Goal: Task Accomplishment & Management: Complete application form

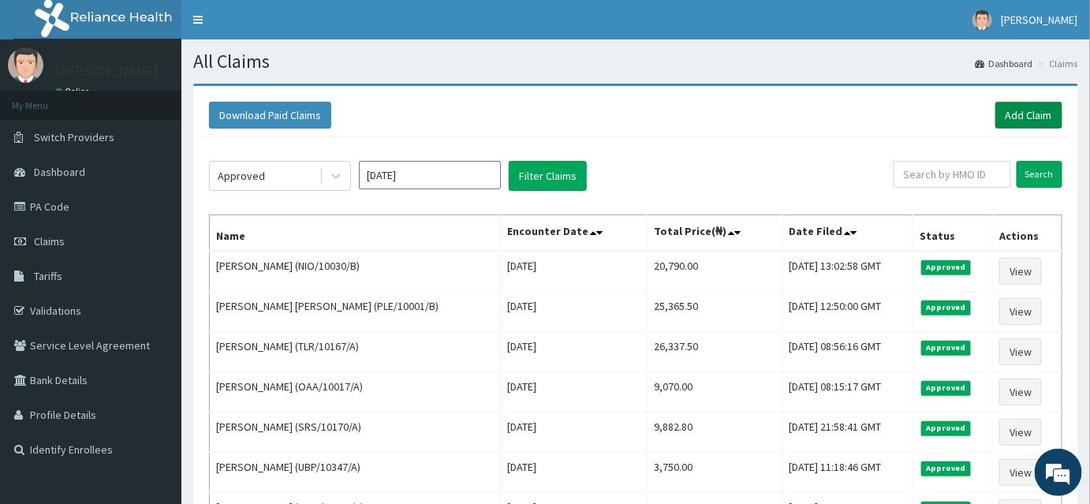
click at [1043, 106] on link "Add Claim" at bounding box center [1028, 115] width 67 height 27
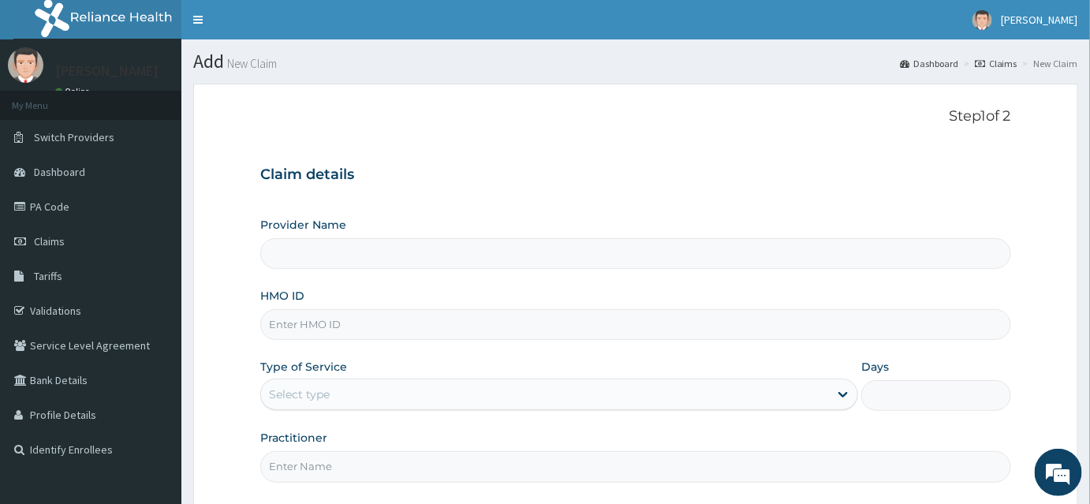
click at [297, 331] on input "HMO ID" at bounding box center [635, 324] width 751 height 31
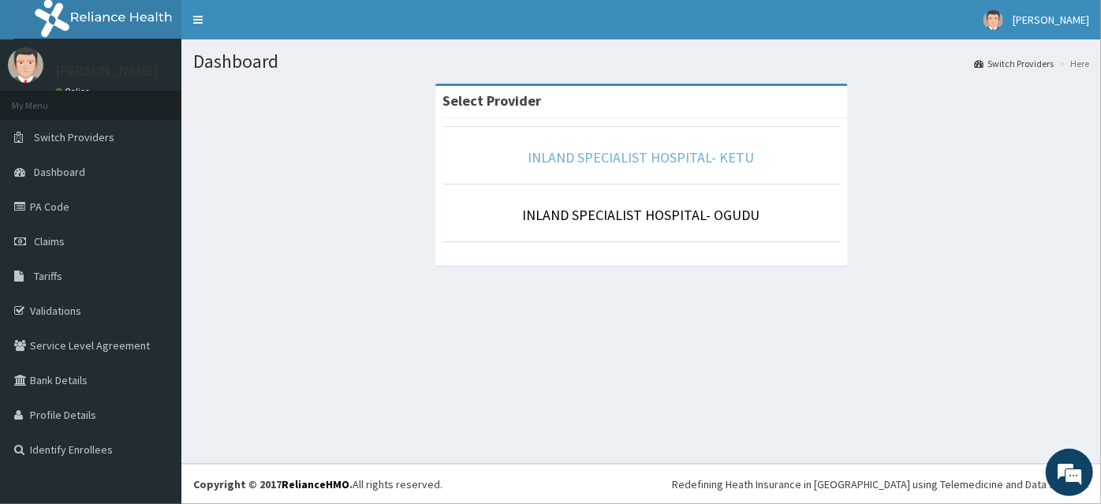
click at [652, 155] on link "INLAND SPECIALIST HOSPITAL- KETU" at bounding box center [641, 157] width 226 height 18
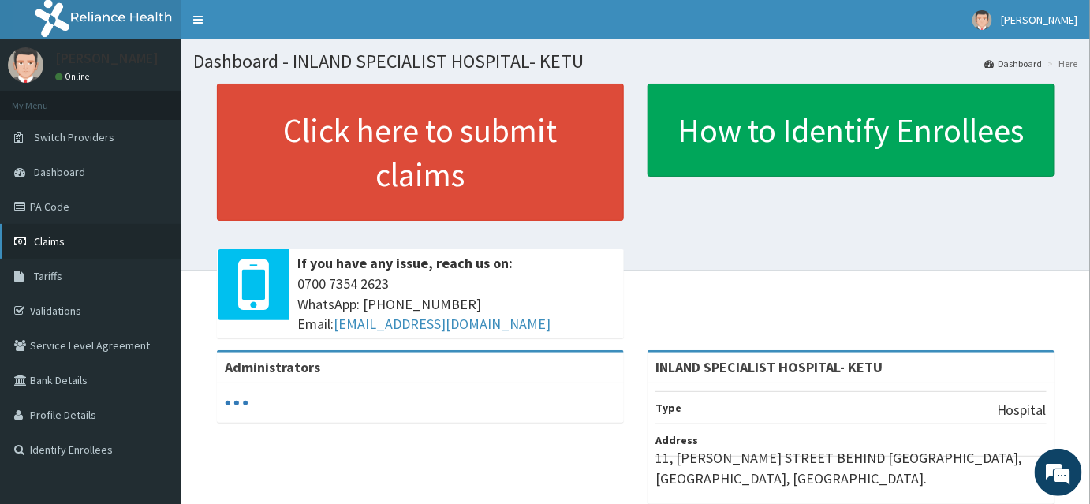
click at [61, 239] on span "Claims" at bounding box center [49, 241] width 31 height 14
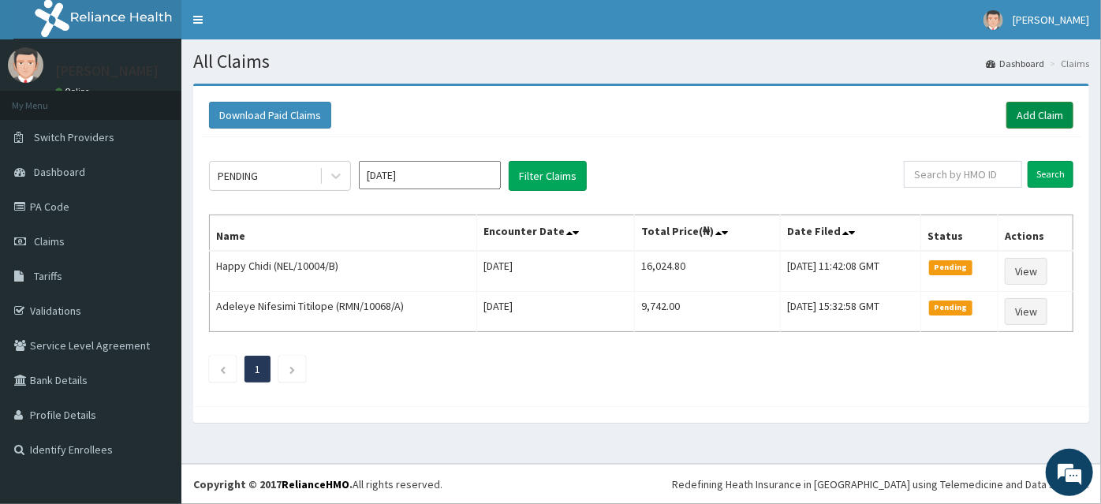
click at [1067, 118] on link "Add Claim" at bounding box center [1039, 115] width 67 height 27
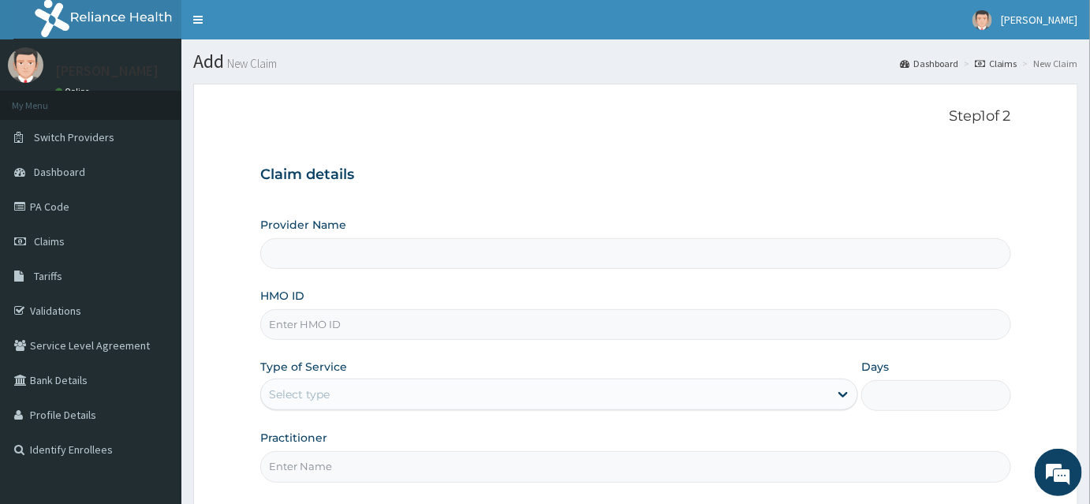
click at [313, 332] on input "HMO ID" at bounding box center [635, 324] width 751 height 31
type input "INLAND SPECIALIST HOSPITAL- KETU"
paste input "NPM/10145/B"
type input "NPM/10145/B"
click at [319, 397] on div "Select type" at bounding box center [299, 394] width 61 height 16
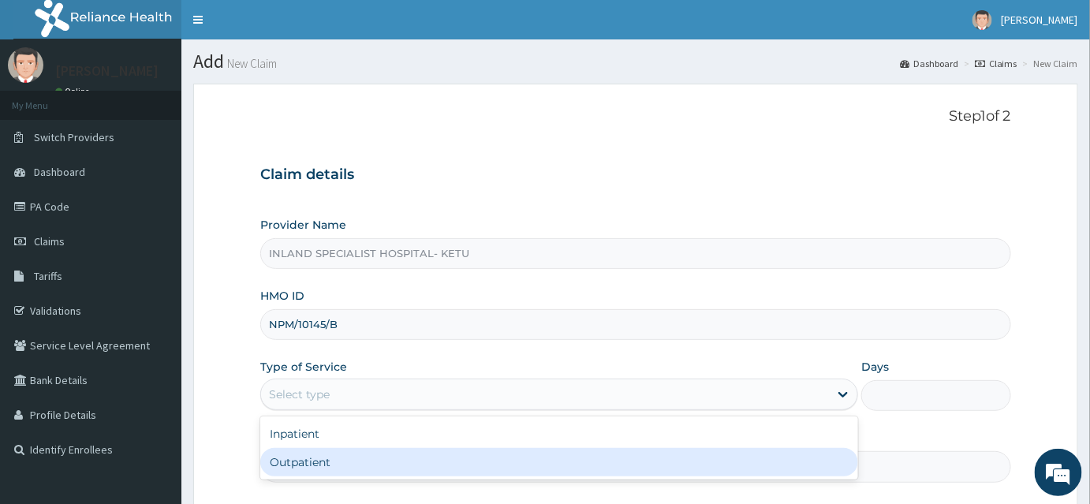
click at [313, 462] on div "Outpatient" at bounding box center [559, 462] width 598 height 28
type input "1"
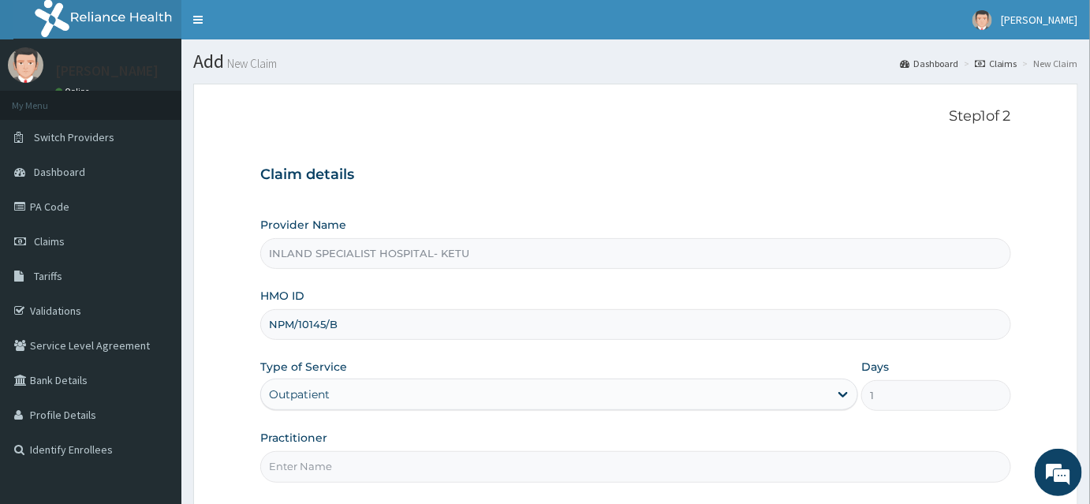
click at [313, 462] on input "Practitioner" at bounding box center [635, 466] width 751 height 31
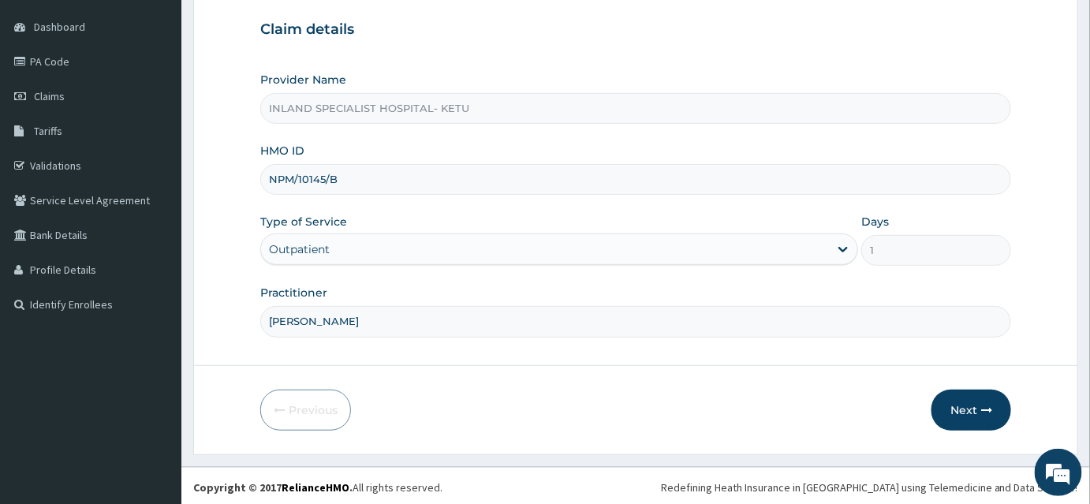
scroll to position [147, 0]
type input "[PERSON_NAME]"
click at [960, 406] on button "Next" at bounding box center [971, 408] width 80 height 41
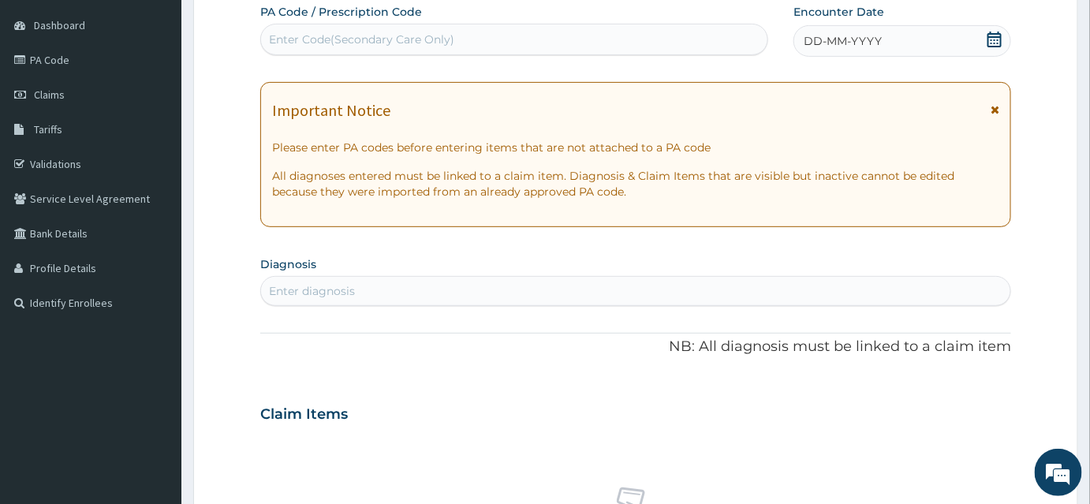
click at [991, 36] on icon at bounding box center [994, 40] width 14 height 16
click at [431, 36] on div "Enter Code(Secondary Care Only)" at bounding box center [361, 40] width 185 height 16
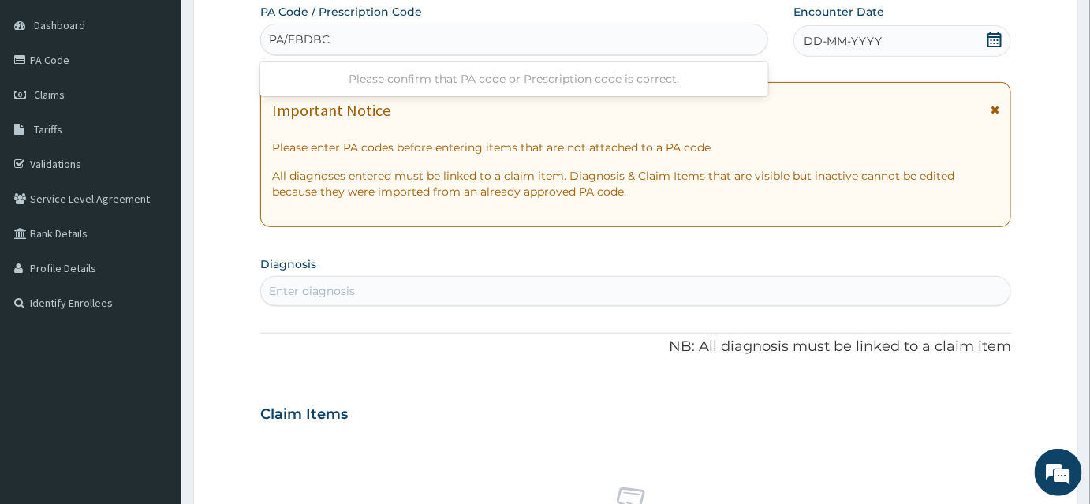
type input "PA/EBDBC3"
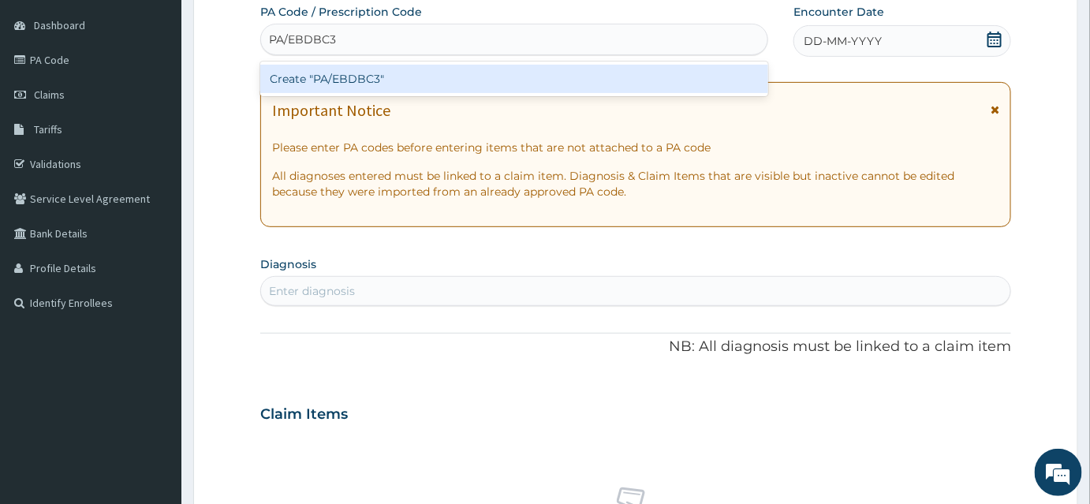
click at [364, 77] on div "Create "PA/EBDBC3"" at bounding box center [514, 79] width 508 height 28
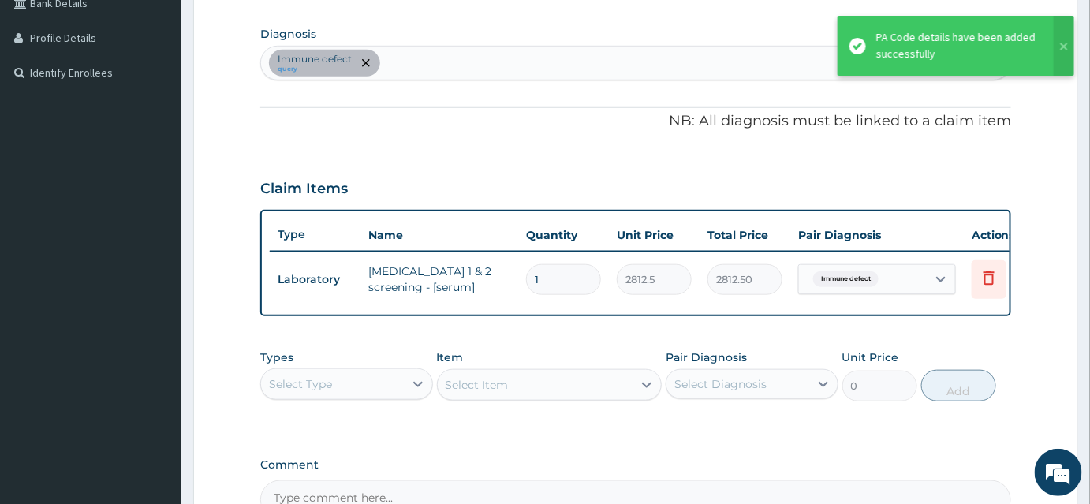
scroll to position [380, 0]
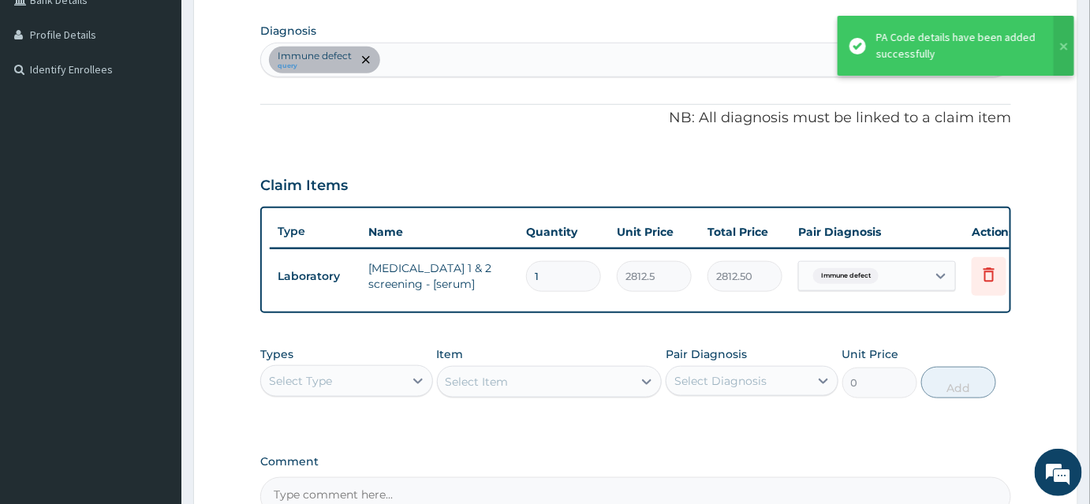
click at [391, 65] on div "Immune defect query" at bounding box center [635, 59] width 749 height 33
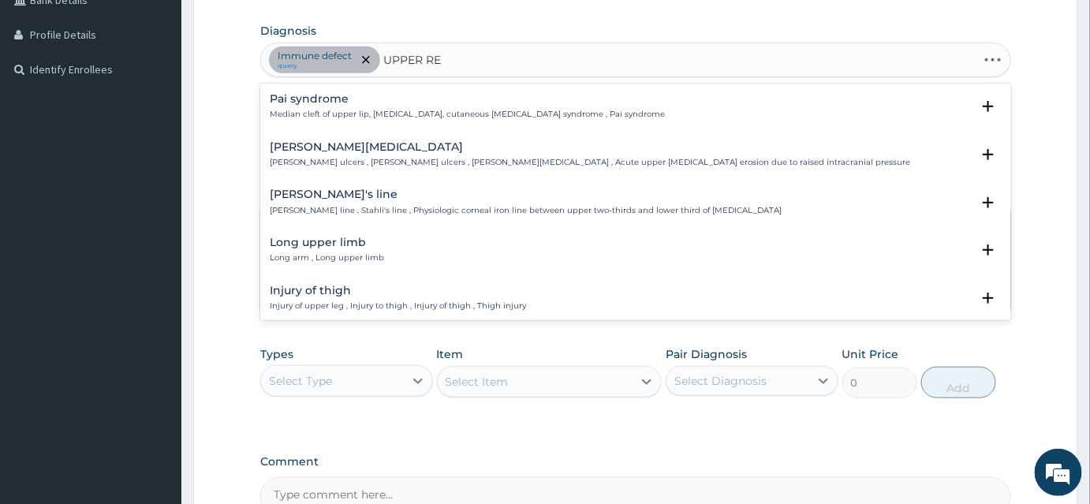
type input "UPPER RES"
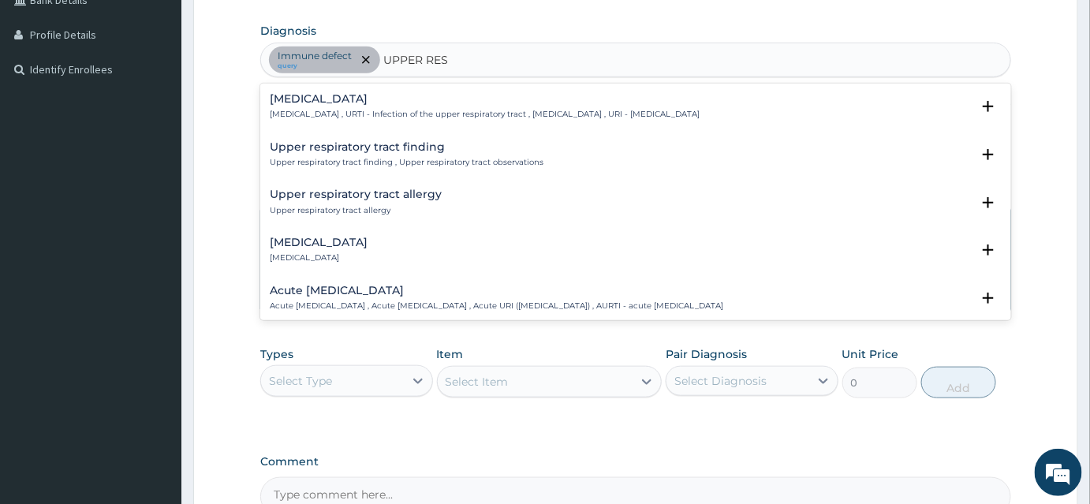
click at [385, 98] on h4 "[MEDICAL_DATA]" at bounding box center [485, 99] width 430 height 12
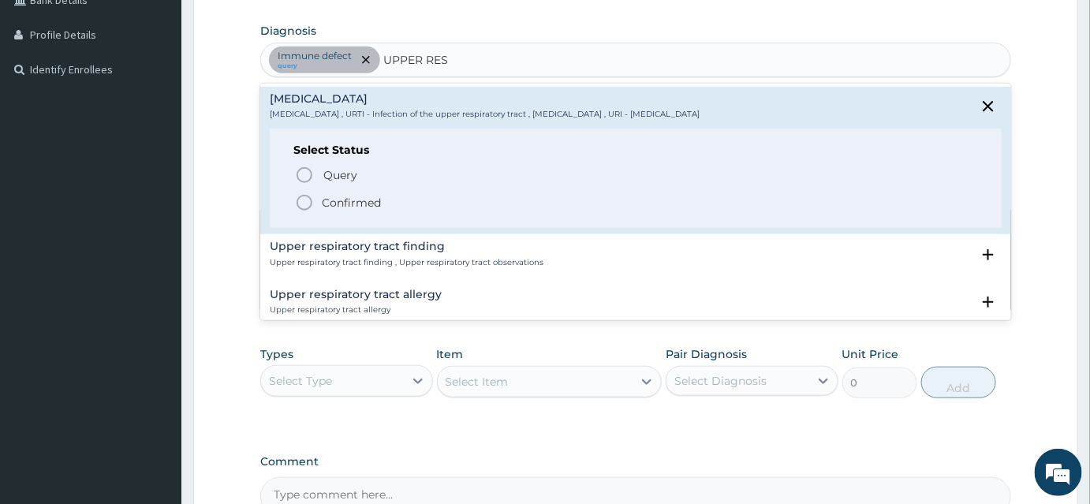
click at [310, 196] on circle "status option filled" at bounding box center [304, 203] width 14 height 14
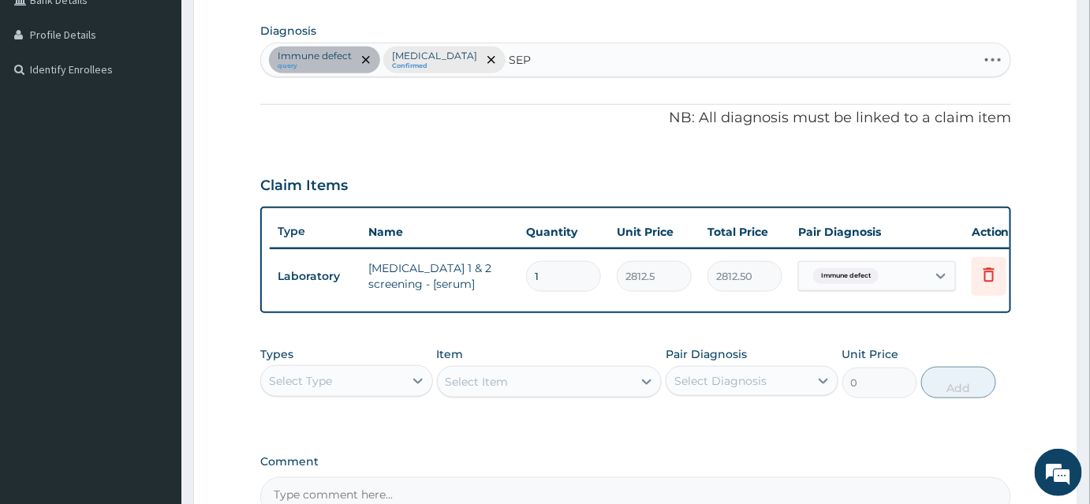
type input "SEPS"
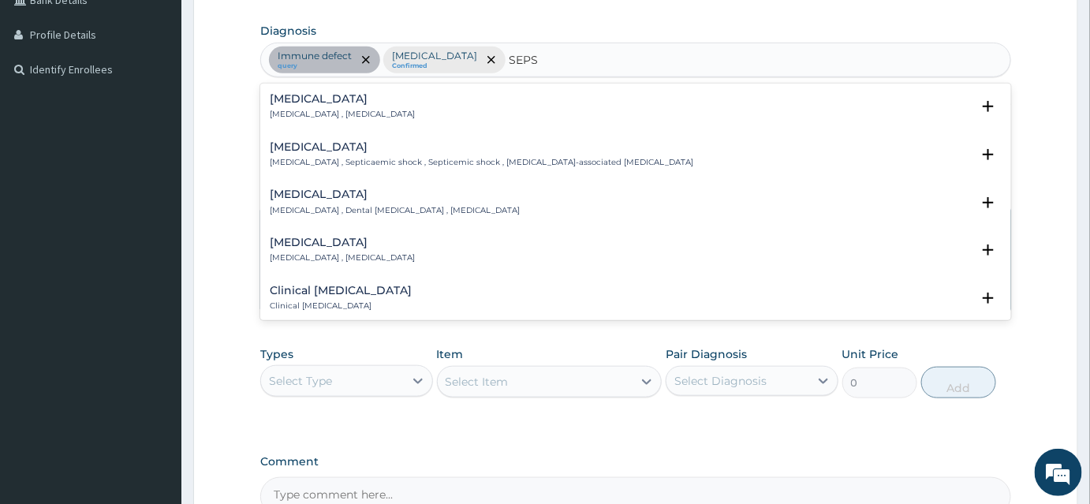
click at [309, 101] on h4 "[MEDICAL_DATA]" at bounding box center [342, 99] width 145 height 12
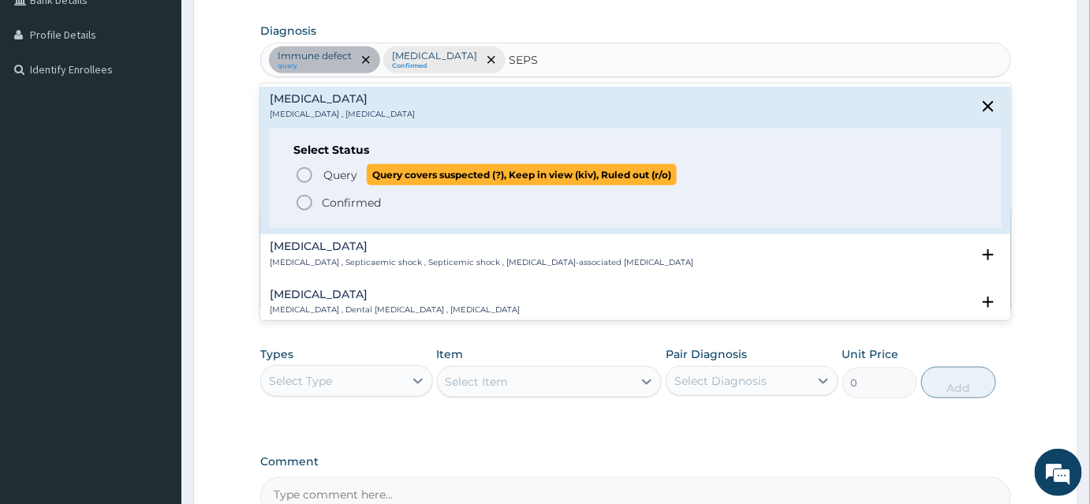
click at [308, 170] on icon "status option query" at bounding box center [304, 175] width 19 height 19
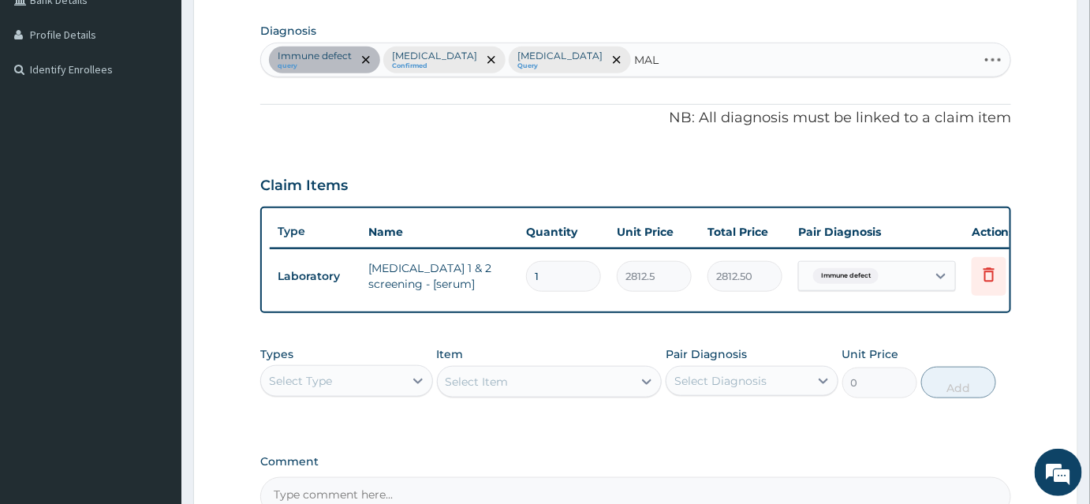
type input "MALA"
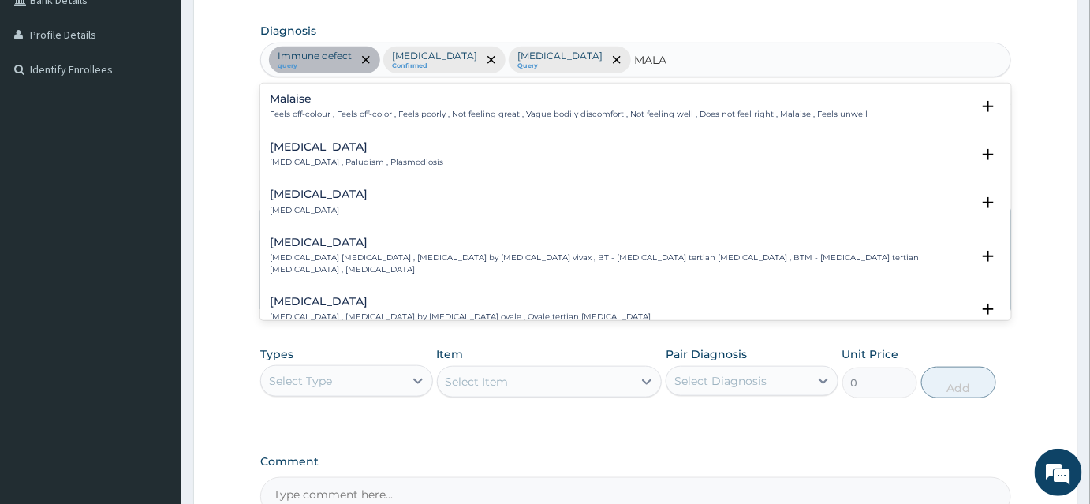
click at [325, 159] on p "Malaria , Paludism , Plasmodiosis" at bounding box center [356, 162] width 173 height 11
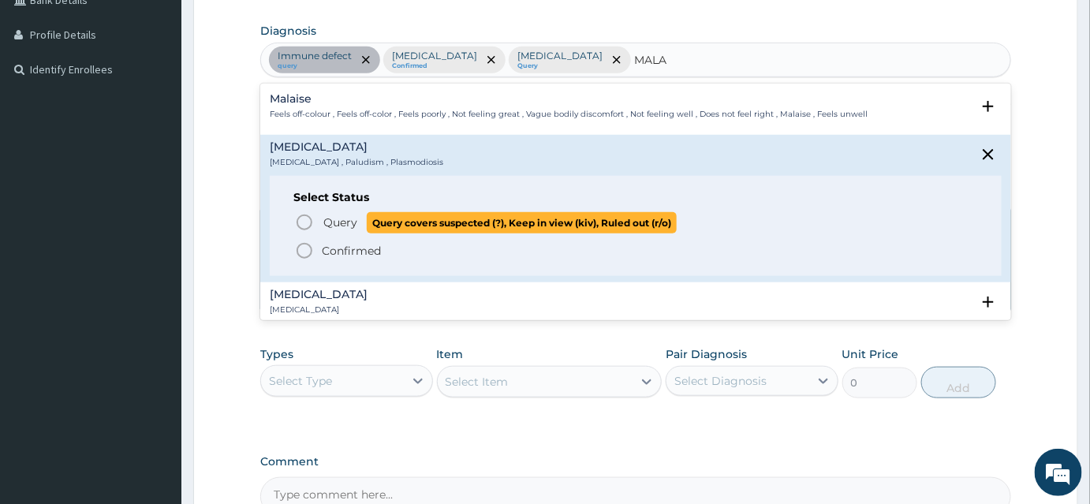
click at [309, 217] on icon "status option query" at bounding box center [304, 222] width 19 height 19
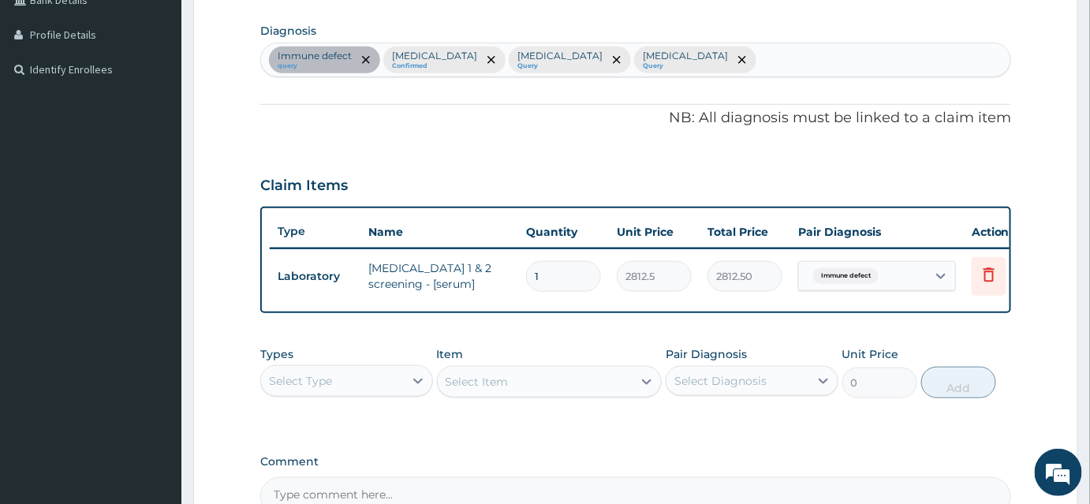
scroll to position [565, 0]
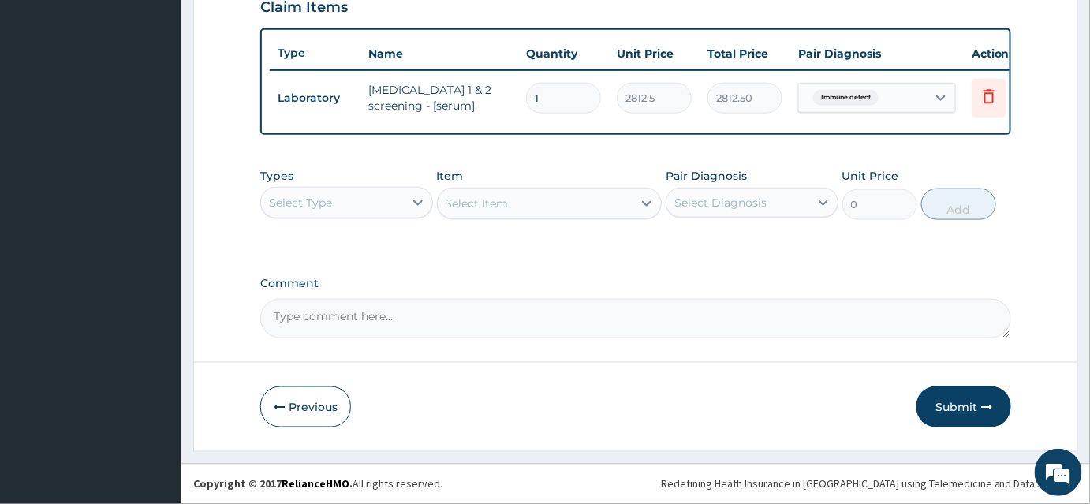
click at [372, 197] on div "Select Type" at bounding box center [332, 202] width 143 height 25
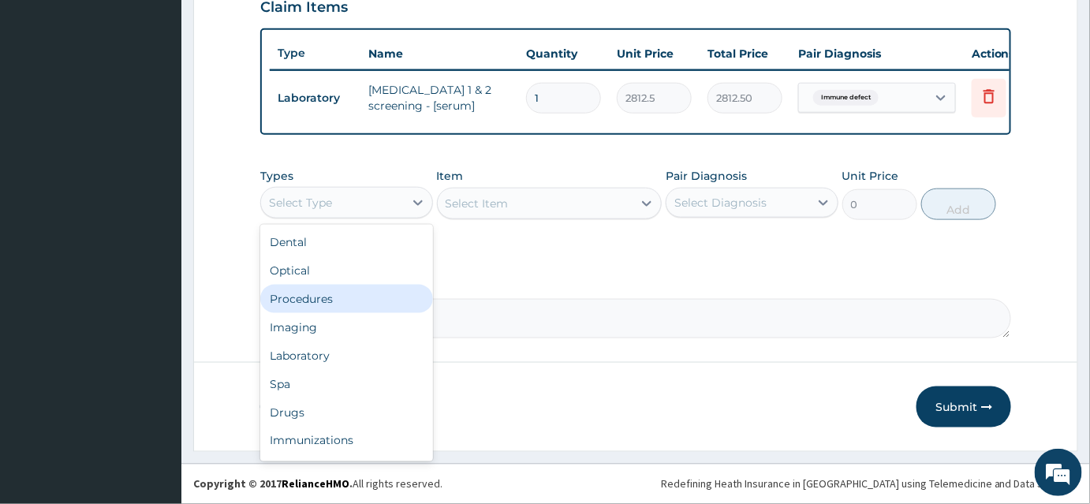
click at [339, 303] on div "Procedures" at bounding box center [346, 299] width 173 height 28
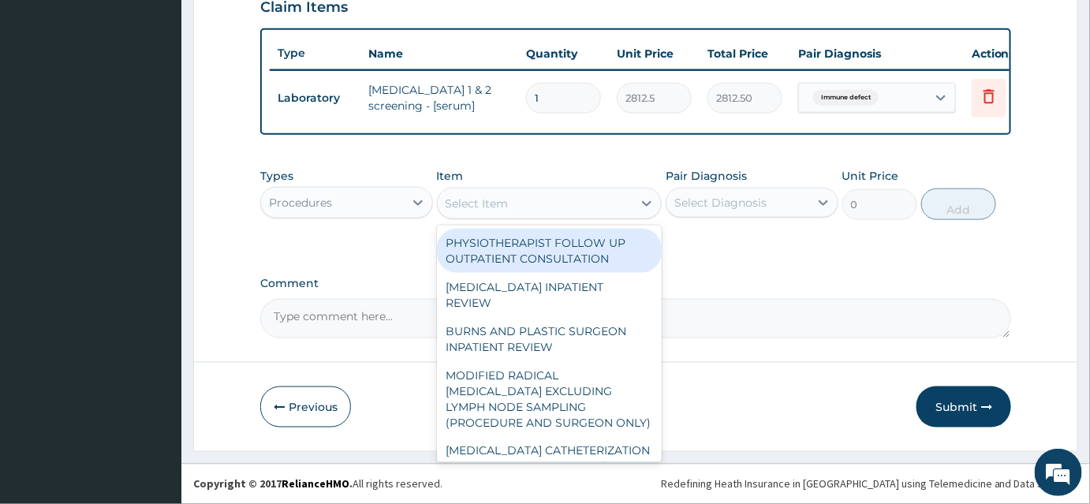
click at [465, 197] on div "Select Item" at bounding box center [477, 204] width 63 height 16
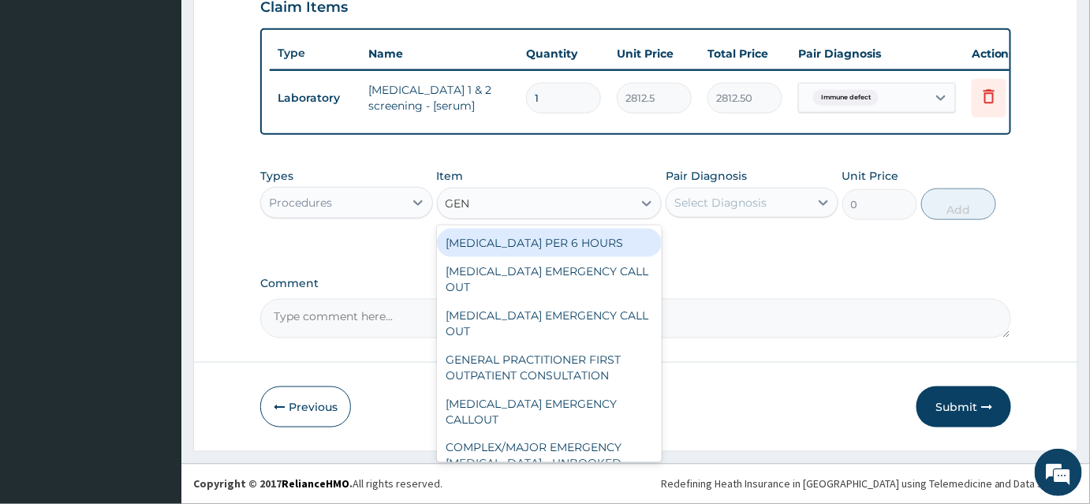
type input "GENE"
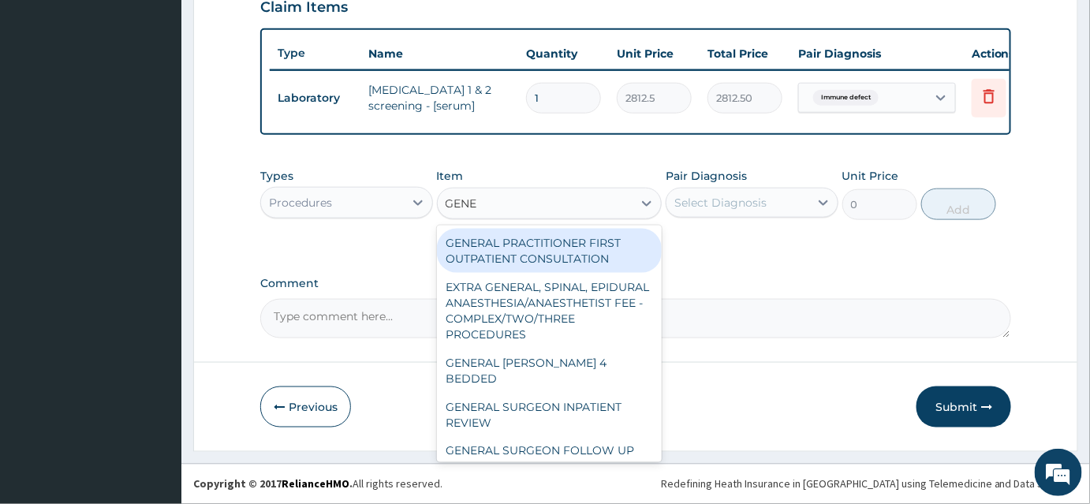
click at [532, 247] on div "GENERAL PRACTITIONER FIRST OUTPATIENT CONSULTATION" at bounding box center [550, 251] width 226 height 44
type input "3750"
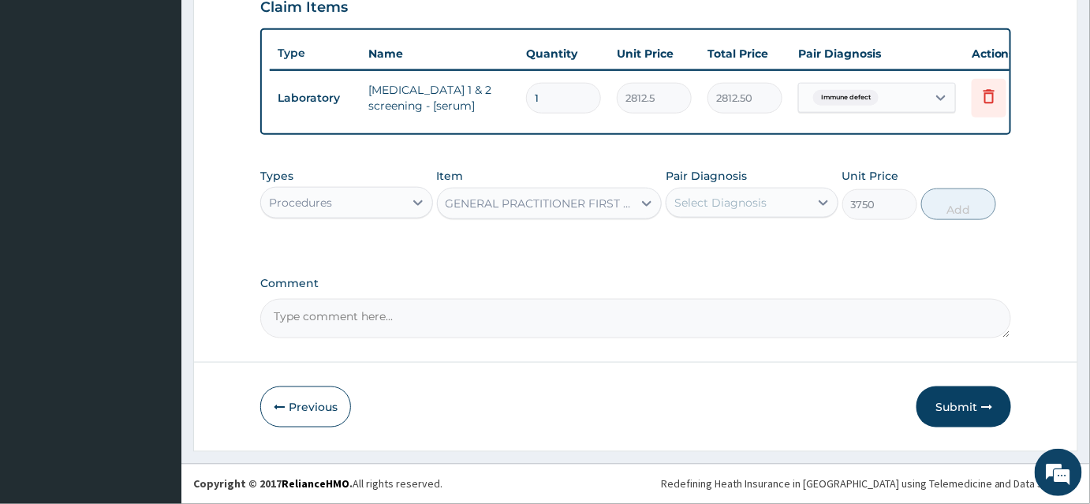
click at [793, 203] on div "Select Diagnosis" at bounding box center [737, 202] width 143 height 25
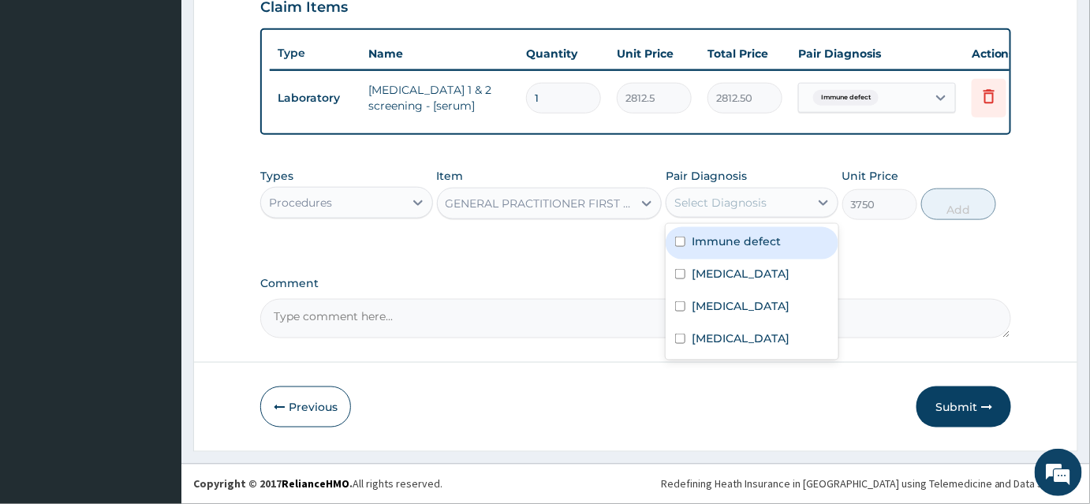
drag, startPoint x: 757, startPoint y: 247, endPoint x: 737, endPoint y: 267, distance: 27.9
click at [757, 248] on label "Immune defect" at bounding box center [736, 241] width 89 height 16
checkbox input "true"
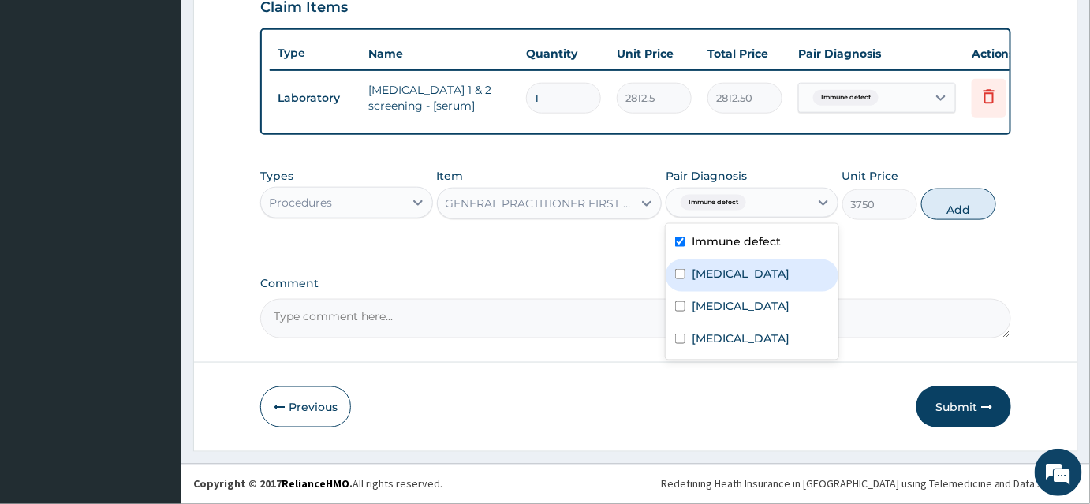
click at [735, 270] on label "Upper respiratory infection" at bounding box center [741, 274] width 98 height 16
checkbox input "true"
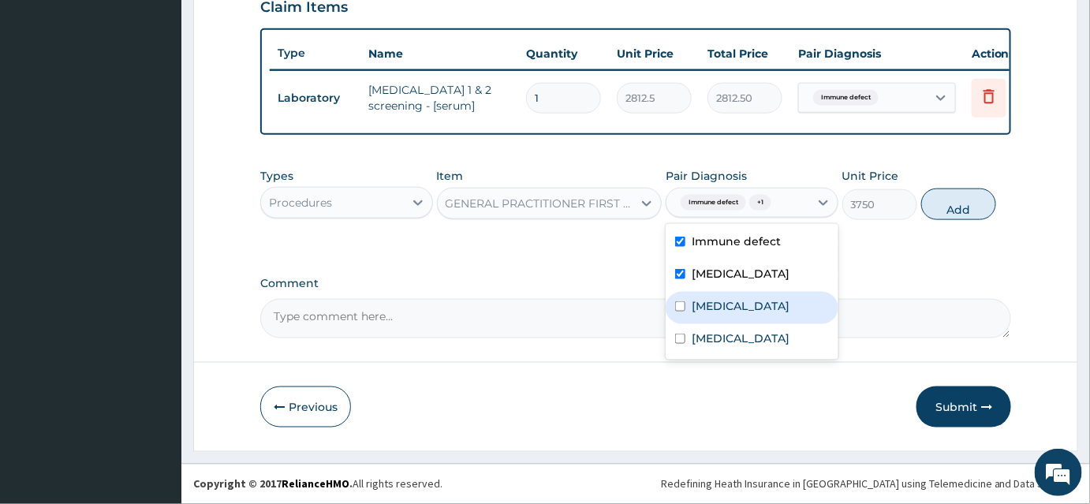
click at [719, 314] on label "Sepsis" at bounding box center [741, 306] width 98 height 16
checkbox input "true"
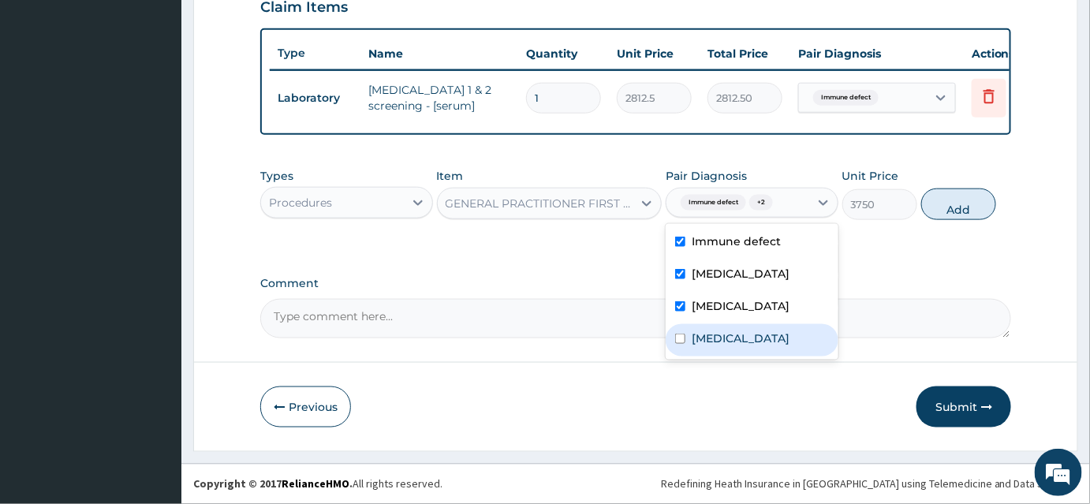
click at [717, 346] on label "Malaria" at bounding box center [741, 338] width 98 height 16
checkbox input "true"
click at [961, 207] on button "Add" at bounding box center [958, 204] width 75 height 32
type input "0"
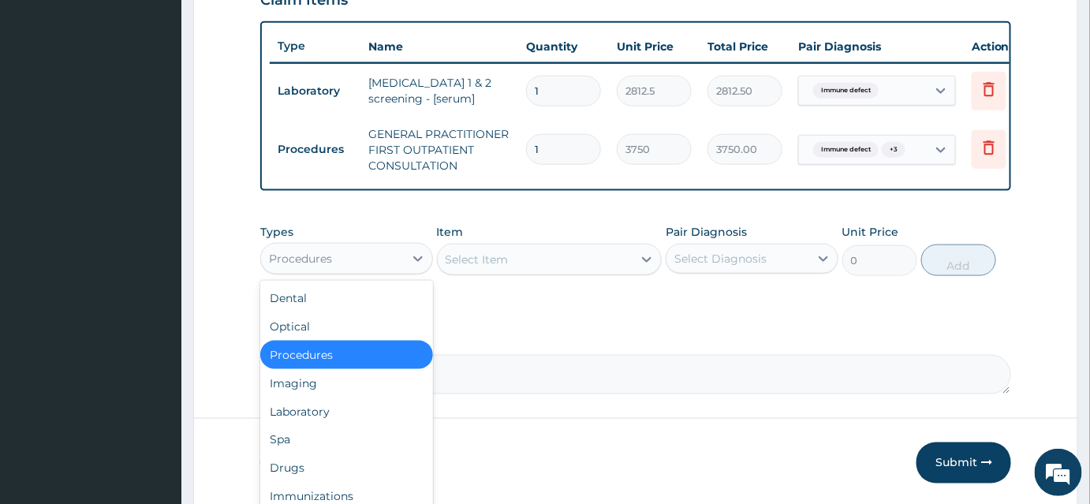
click at [346, 258] on div "Procedures" at bounding box center [332, 258] width 143 height 25
click at [323, 422] on div "Laboratory" at bounding box center [346, 411] width 173 height 28
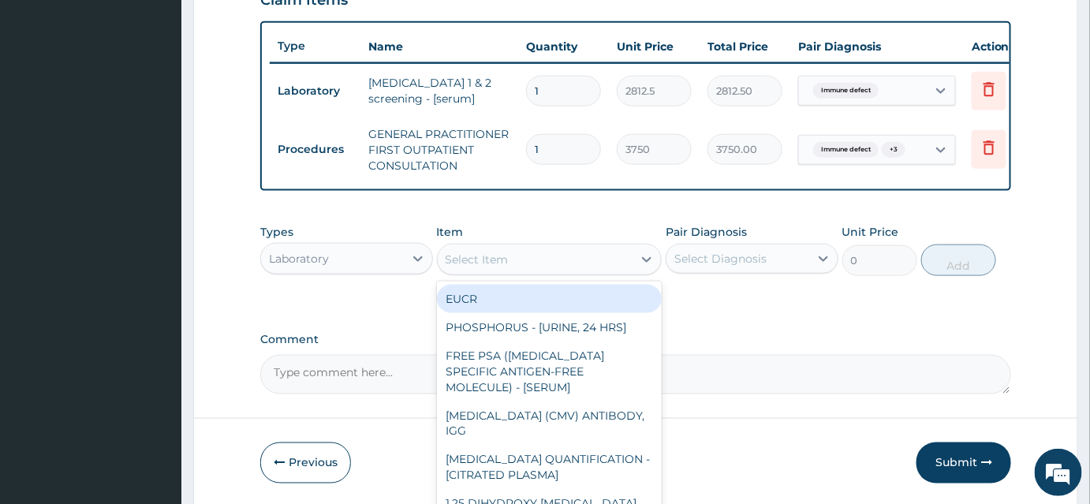
click at [478, 267] on div "Select Item" at bounding box center [477, 260] width 63 height 16
type input "P"
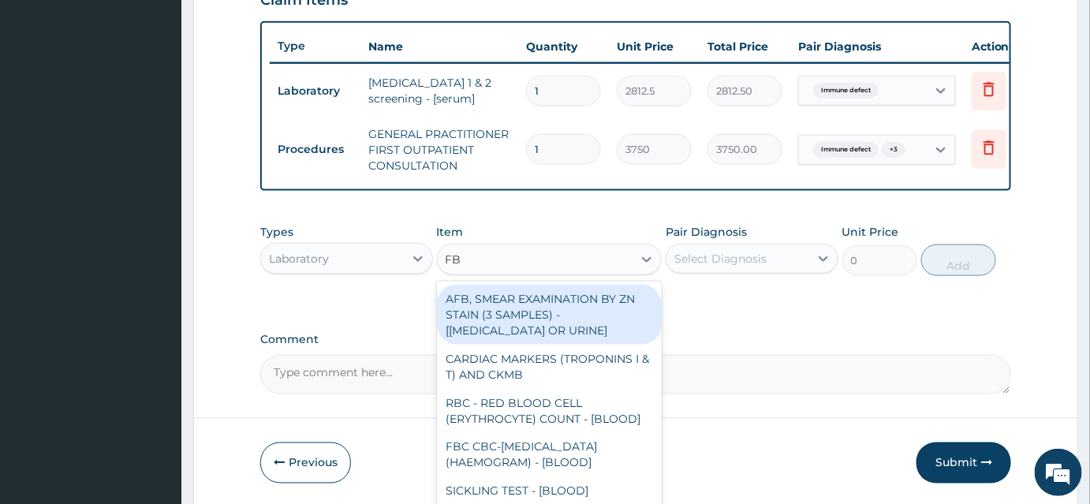
type input "FBC"
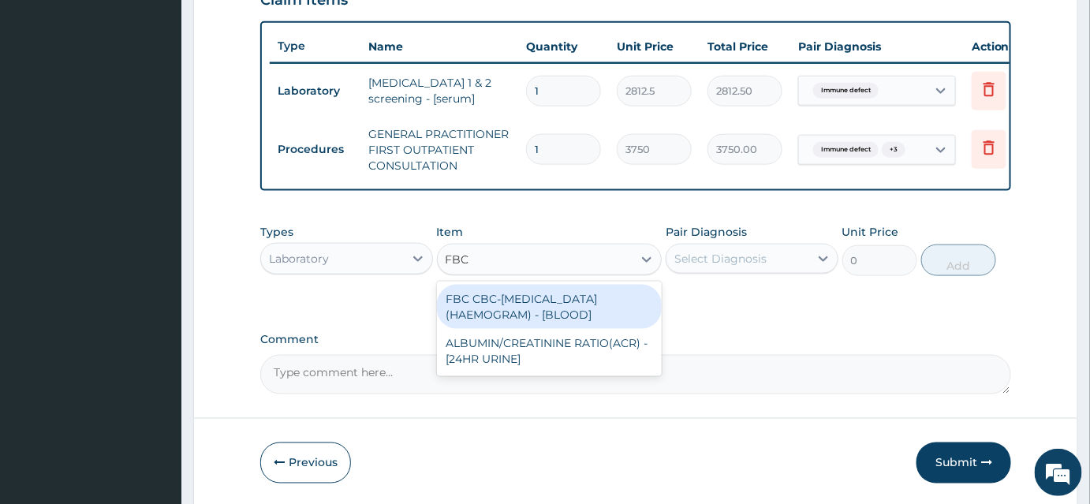
click at [534, 323] on div "FBC CBC-COMPLETE BLOOD COUNT (HAEMOGRAM) - [BLOOD]" at bounding box center [550, 307] width 226 height 44
type input "5000"
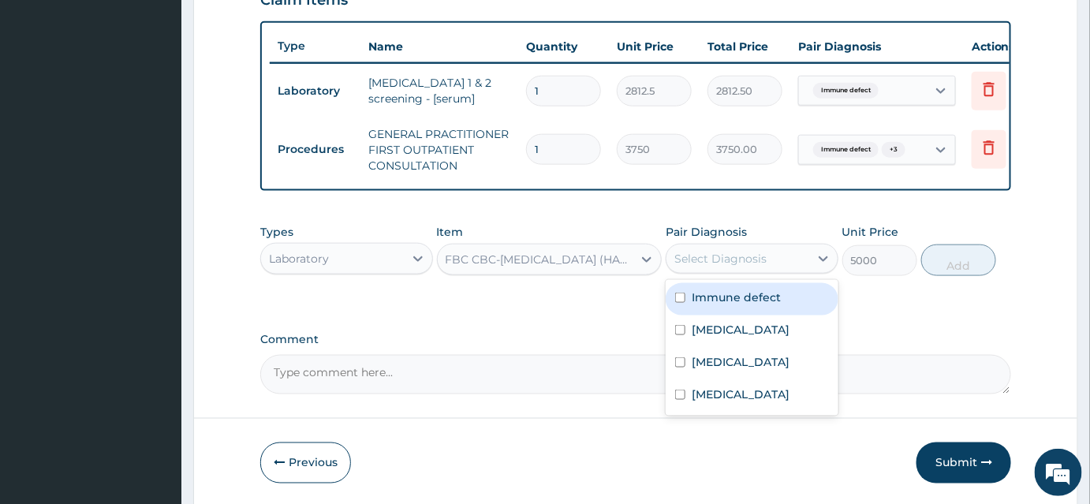
click at [785, 271] on div "Select Diagnosis" at bounding box center [737, 258] width 143 height 25
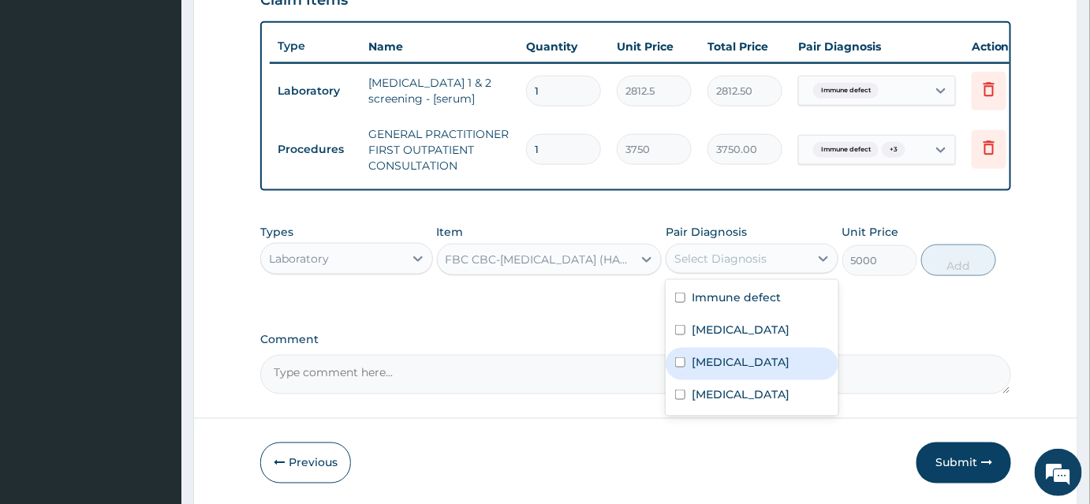
click at [711, 380] on div "Sepsis" at bounding box center [752, 364] width 173 height 32
checkbox input "true"
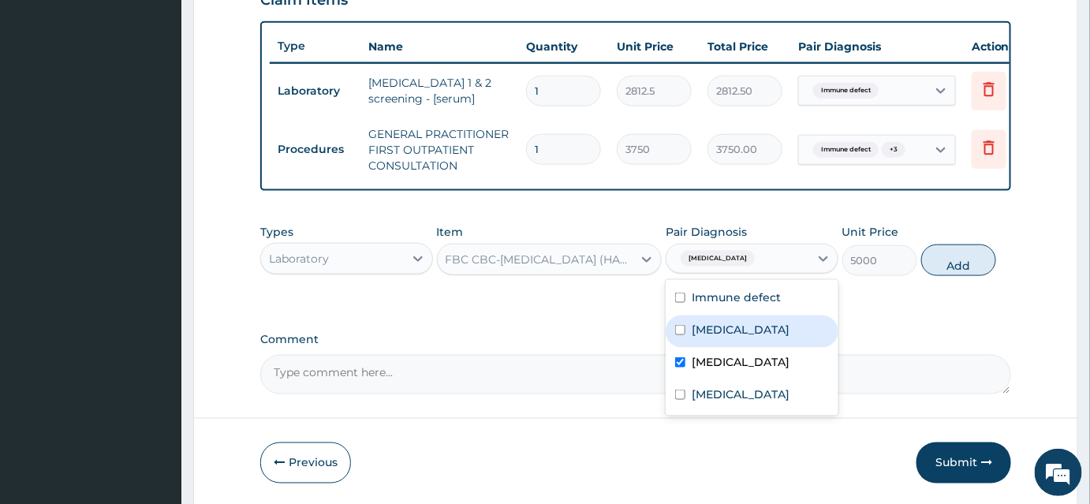
click at [723, 348] on div "Upper respiratory infection" at bounding box center [752, 331] width 173 height 32
checkbox input "true"
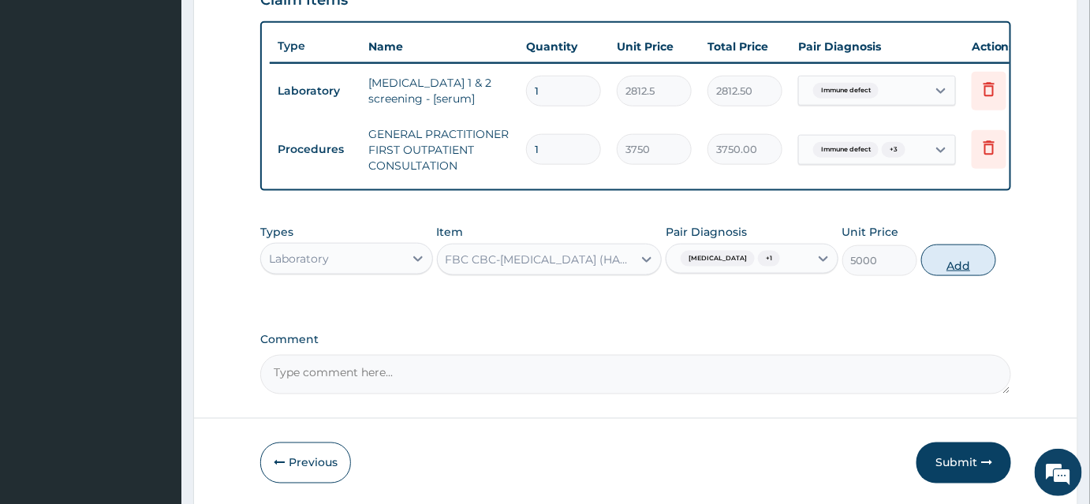
click at [944, 258] on button "Add" at bounding box center [958, 260] width 75 height 32
type input "0"
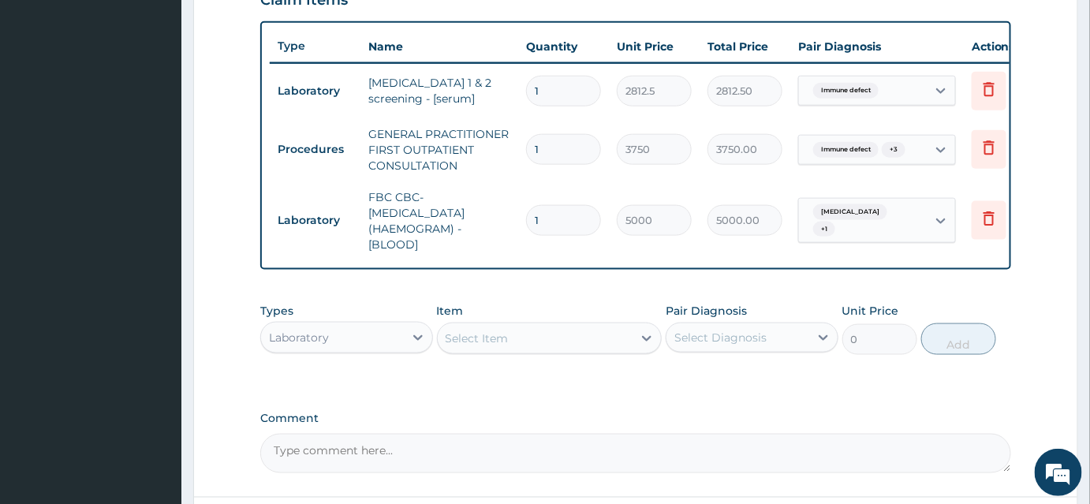
click at [479, 341] on div "Select Item" at bounding box center [477, 338] width 63 height 16
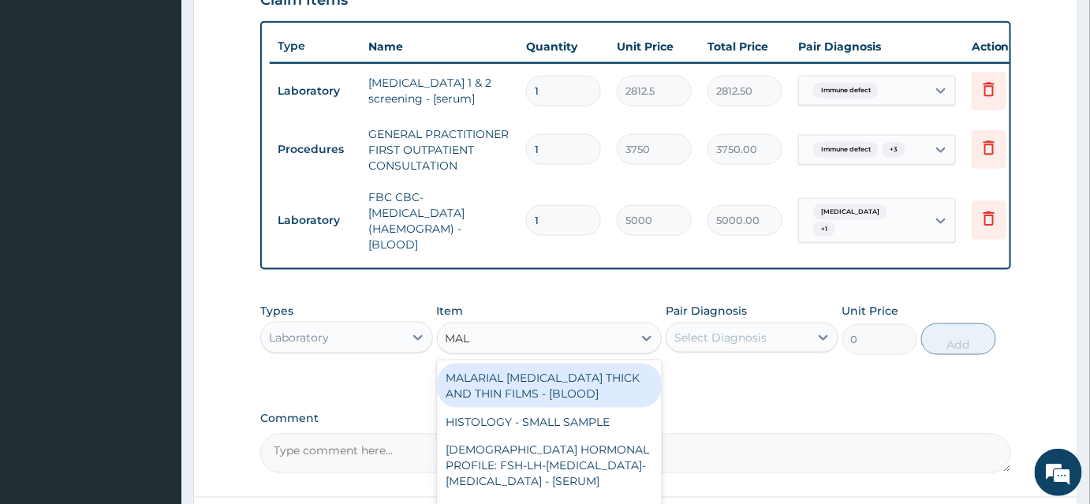
type input "MALA"
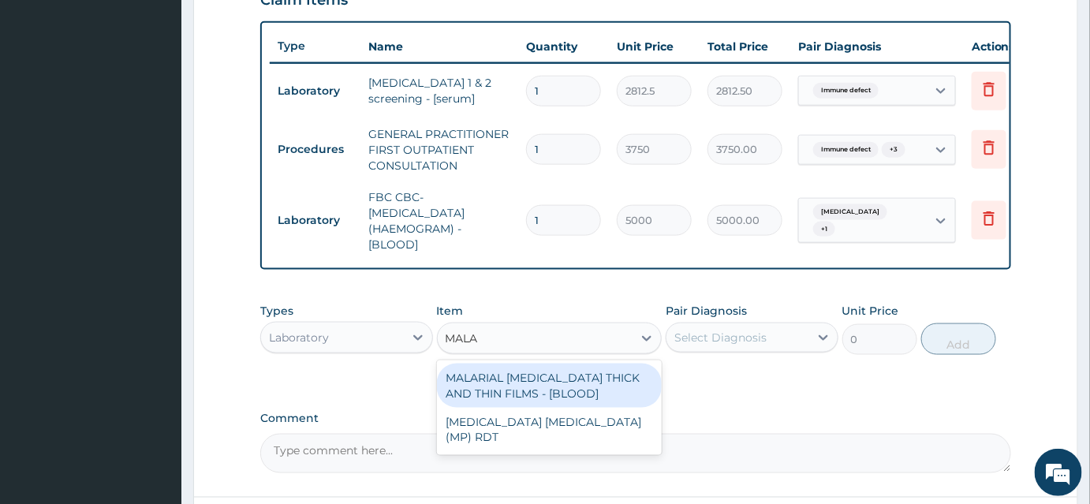
click at [556, 393] on div "MALARIAL PARASITE THICK AND THIN FILMS - [BLOOD]" at bounding box center [550, 386] width 226 height 44
type input "2187.5"
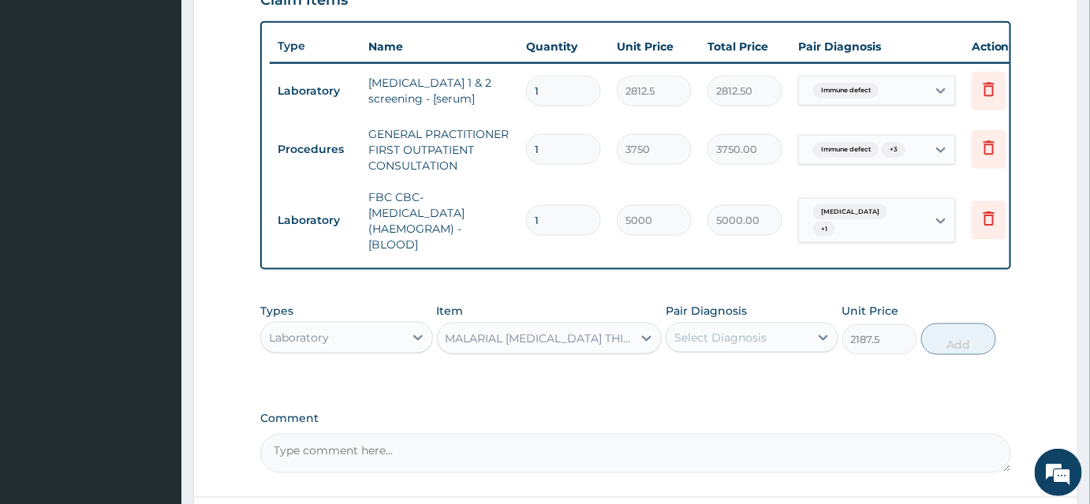
click at [718, 350] on div "Select Diagnosis" at bounding box center [737, 337] width 143 height 25
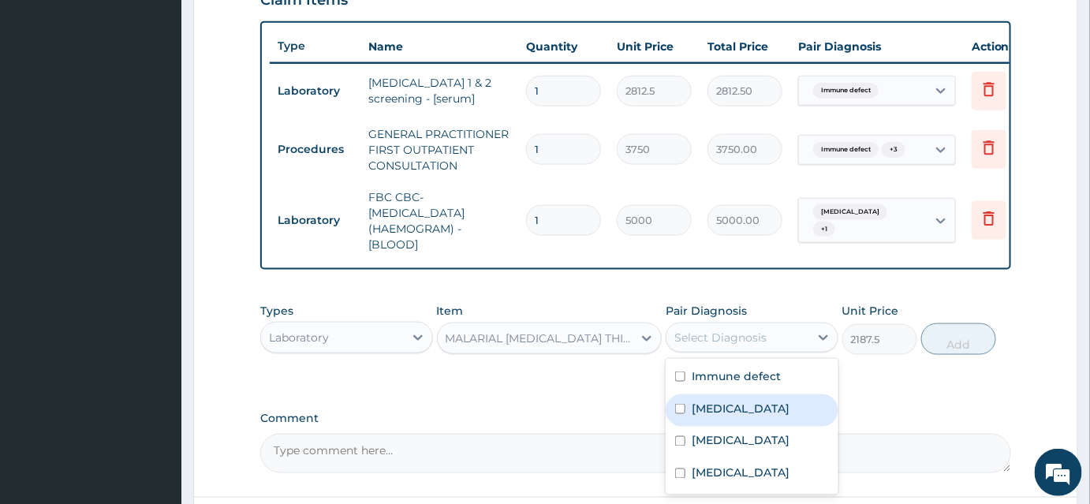
click at [723, 416] on label "Upper respiratory infection" at bounding box center [741, 409] width 98 height 16
checkbox input "true"
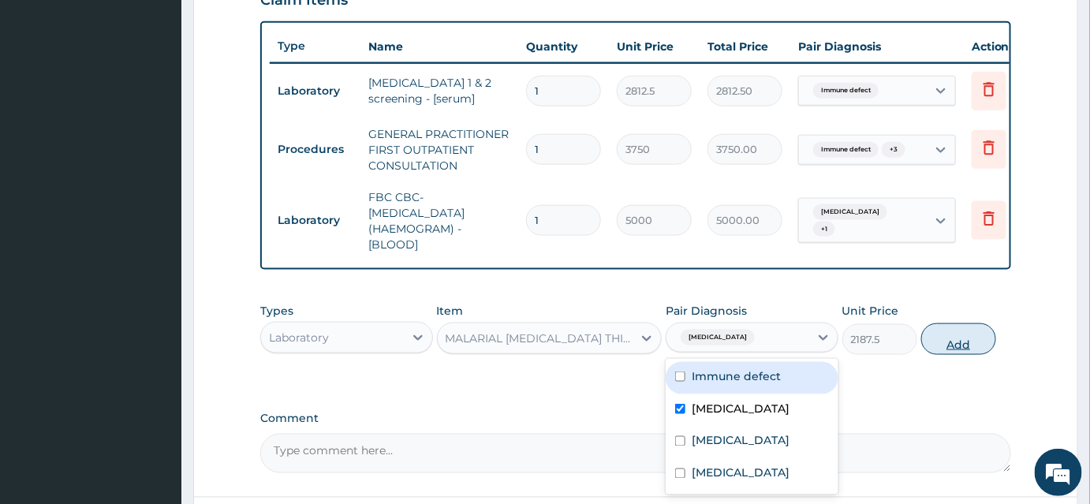
click at [951, 345] on button "Add" at bounding box center [958, 339] width 75 height 32
type input "0"
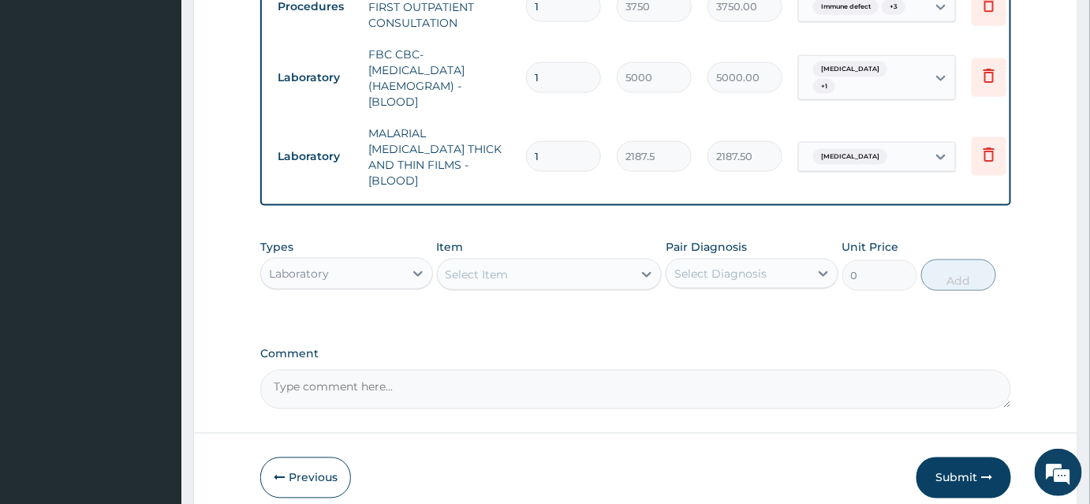
scroll to position [709, 0]
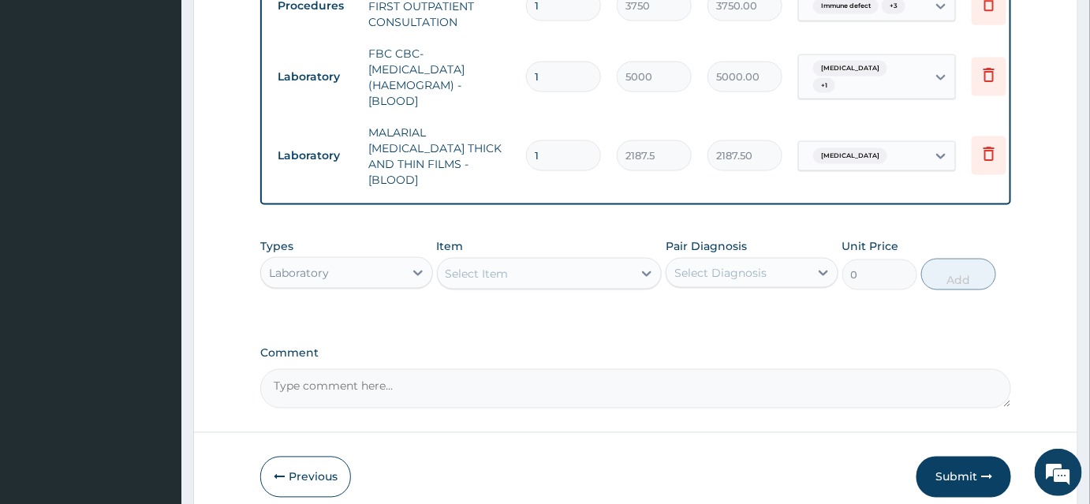
click at [300, 270] on div "Laboratory" at bounding box center [299, 273] width 60 height 16
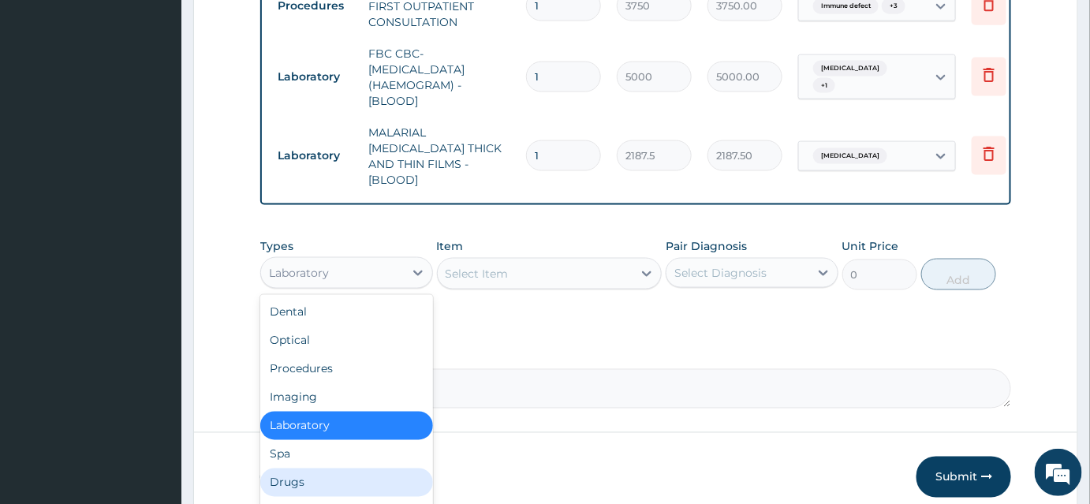
click at [298, 476] on div "Drugs" at bounding box center [346, 482] width 173 height 28
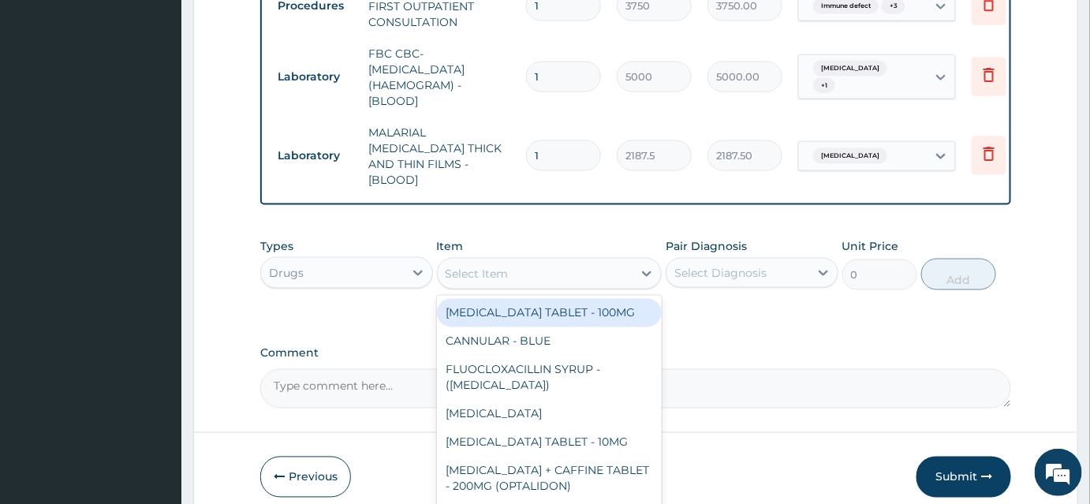
click at [500, 266] on div "Select Item" at bounding box center [477, 274] width 63 height 16
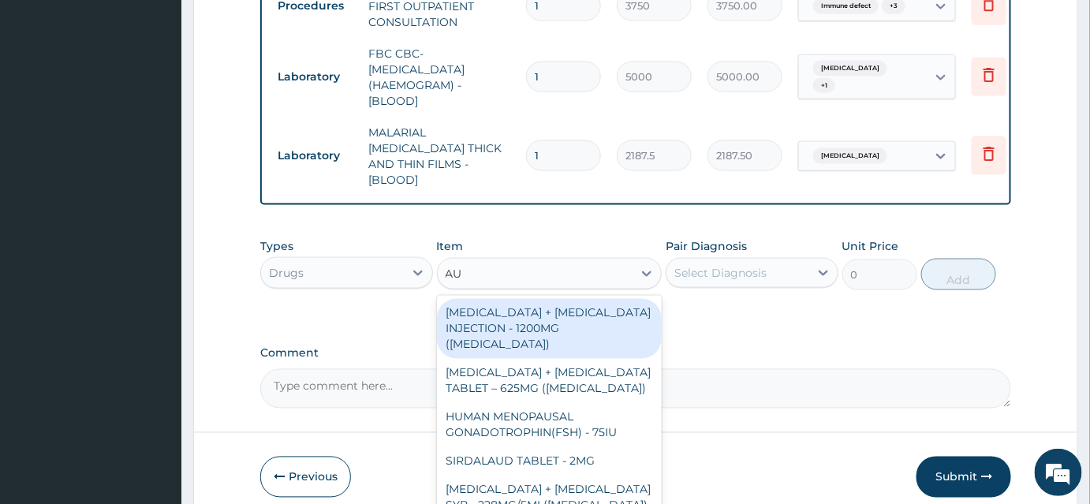
type input "AUG"
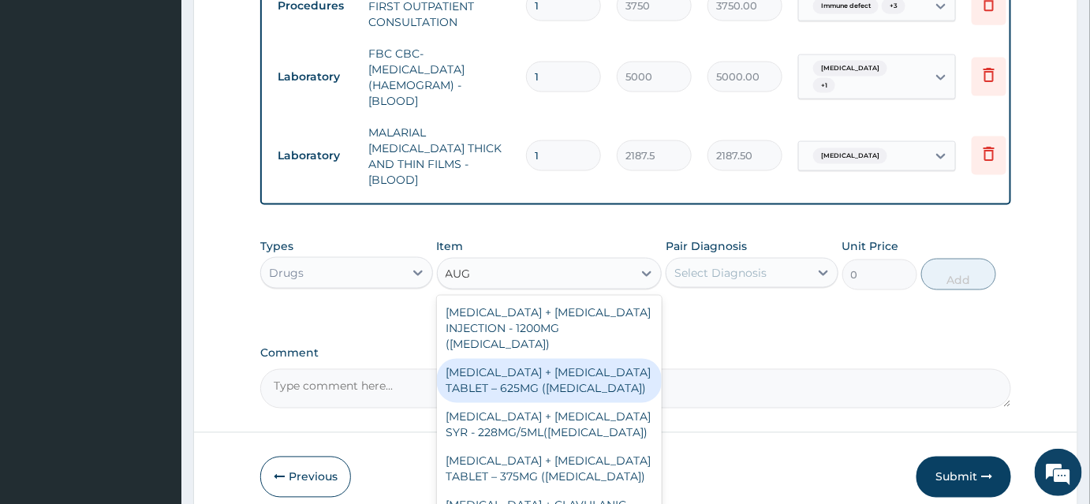
click at [551, 360] on div "AMOXICILLIN + CLAVULANIC ACID TABLET – 625MG (AUGMENTIN)" at bounding box center [550, 381] width 226 height 44
type input "672"
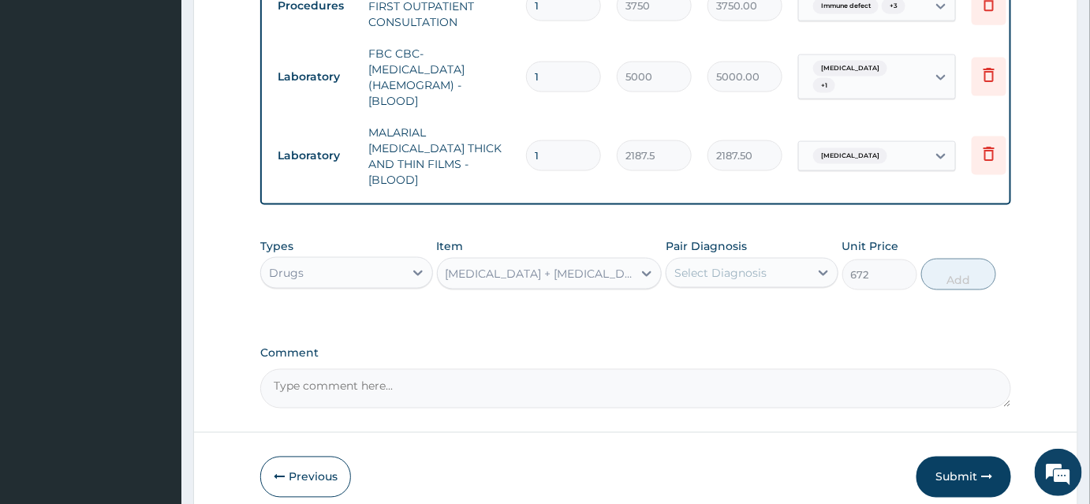
click at [755, 269] on div "Select Diagnosis" at bounding box center [720, 273] width 92 height 16
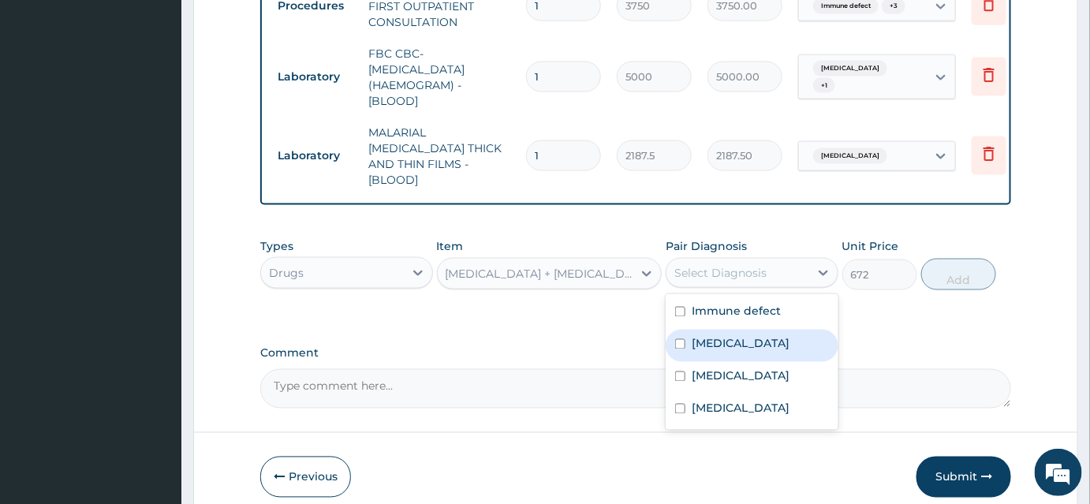
click at [702, 346] on label "Upper respiratory infection" at bounding box center [741, 344] width 98 height 16
checkbox input "true"
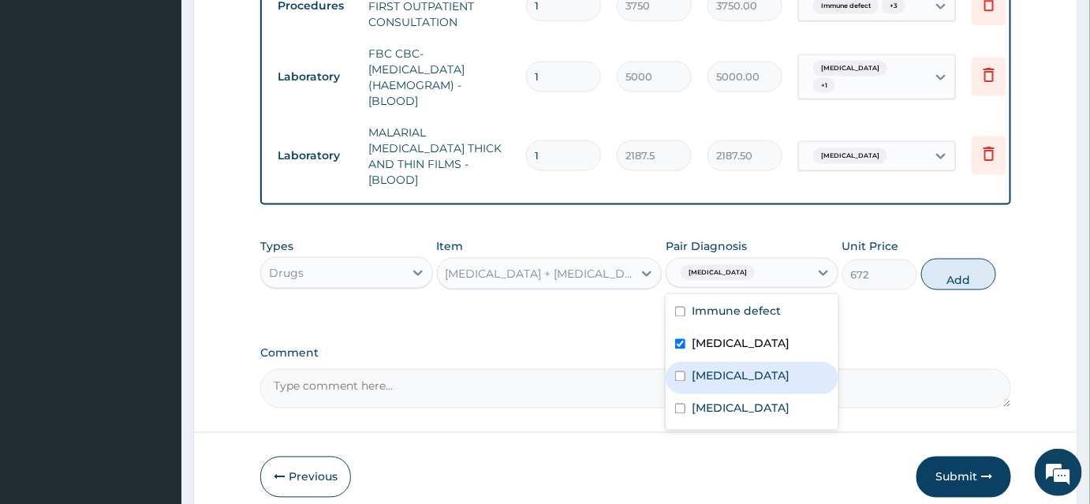
click at [705, 382] on label "Sepsis" at bounding box center [741, 376] width 98 height 16
checkbox input "true"
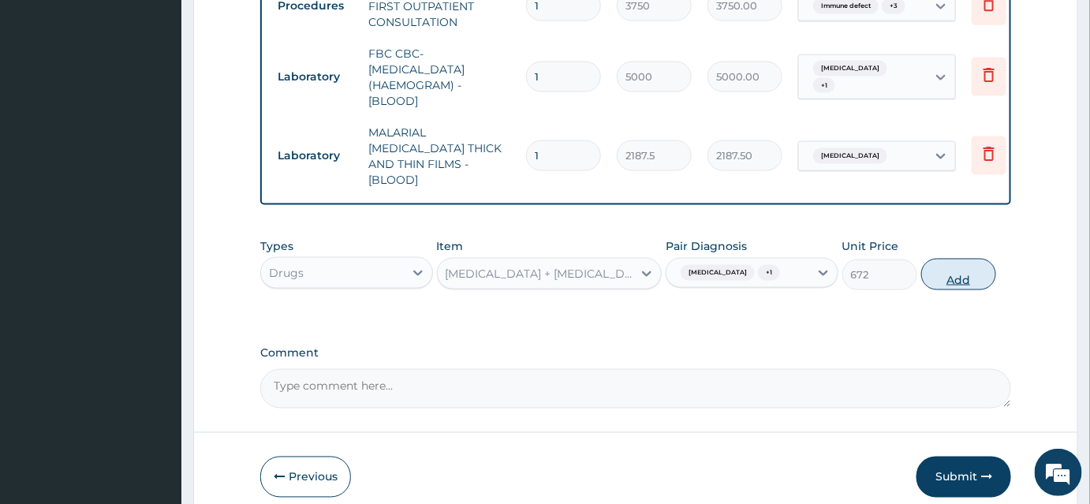
click at [975, 290] on button "Add" at bounding box center [958, 275] width 75 height 32
type input "0"
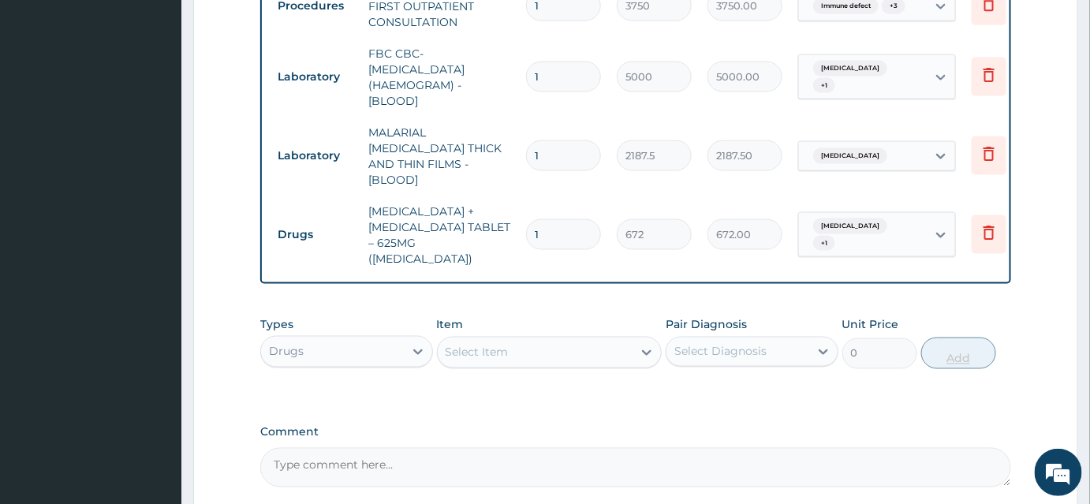
type input "10"
type input "6720.00"
type input "10"
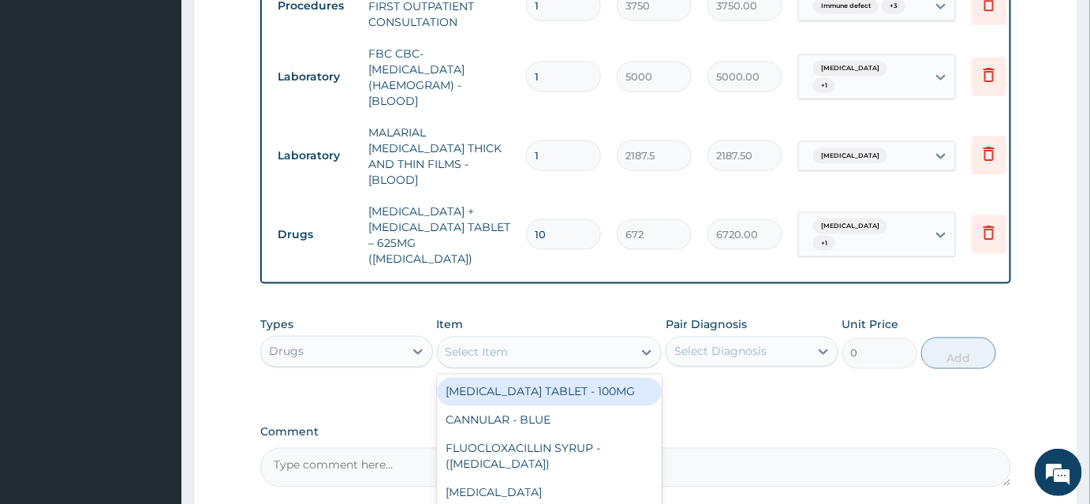
click at [491, 345] on div "Select Item" at bounding box center [477, 353] width 63 height 16
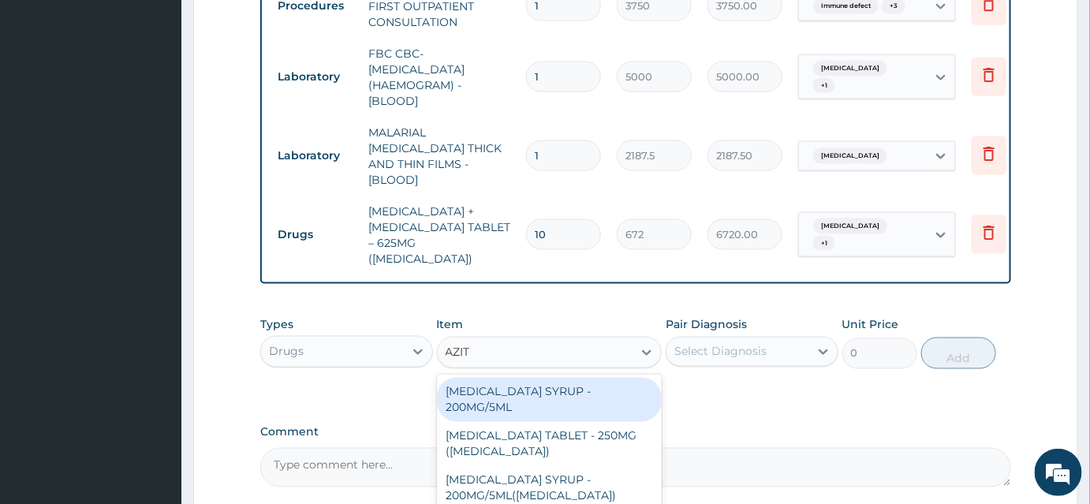
type input "AZITH"
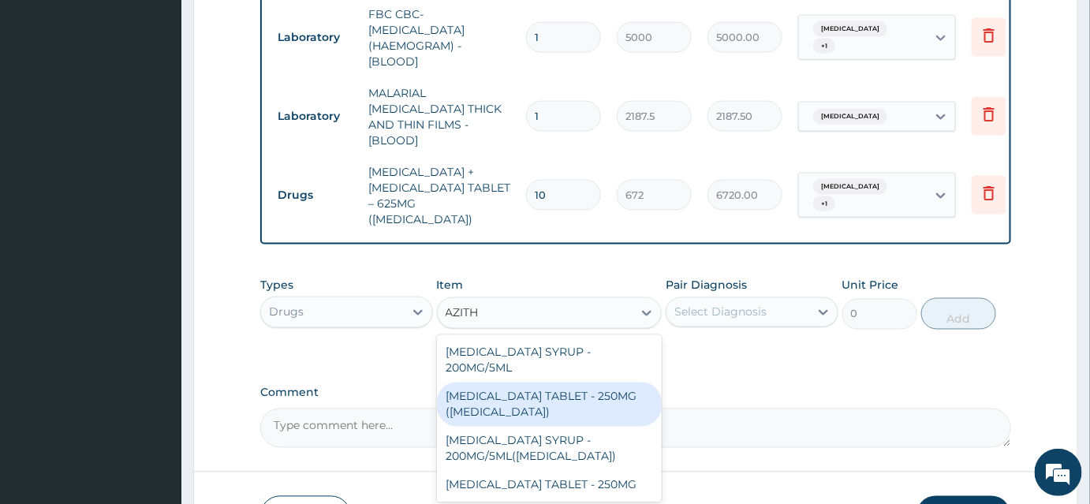
scroll to position [781, 0]
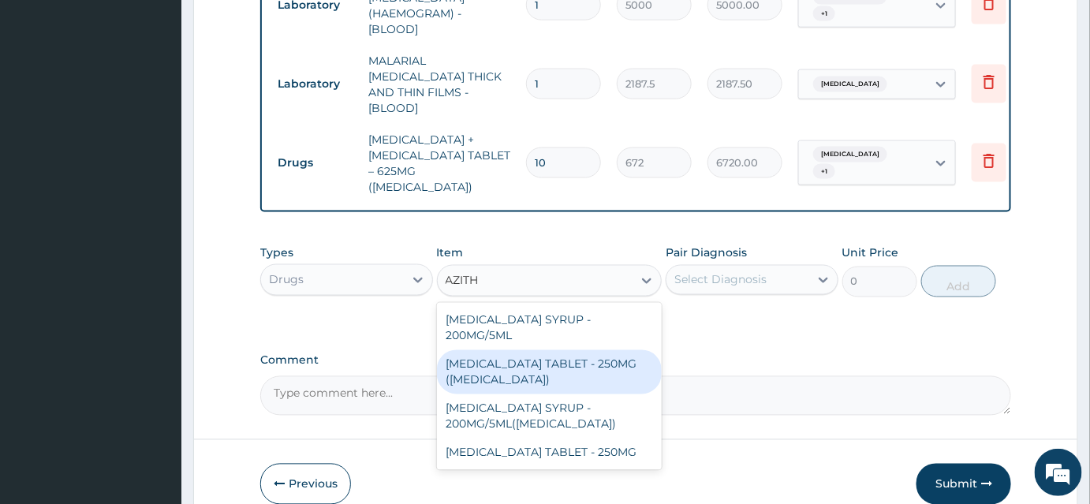
click at [611, 353] on div "AZITHROMYCIN TABLET - 250MG (ZITHROMAX)" at bounding box center [550, 372] width 226 height 44
type input "1959.9999999999998"
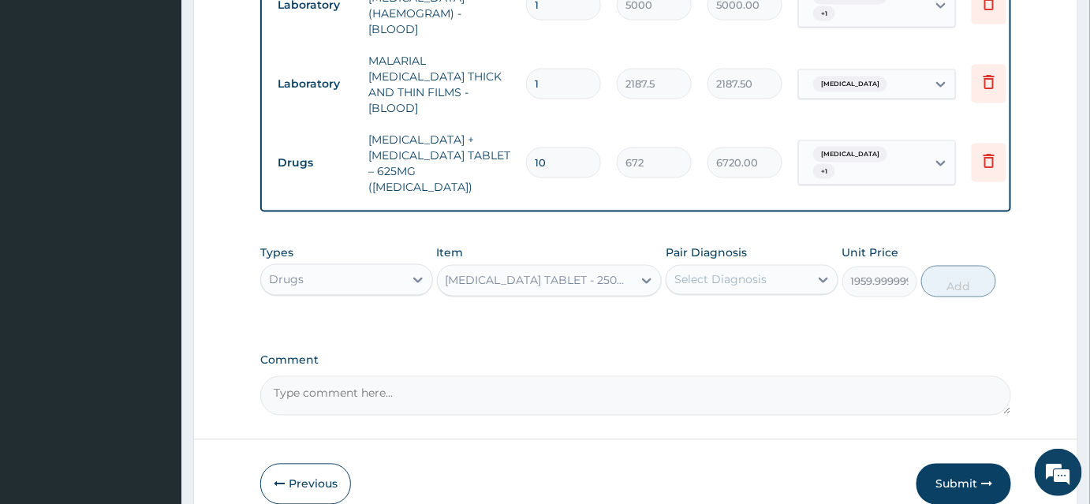
click at [699, 272] on div "Select Diagnosis" at bounding box center [720, 280] width 92 height 16
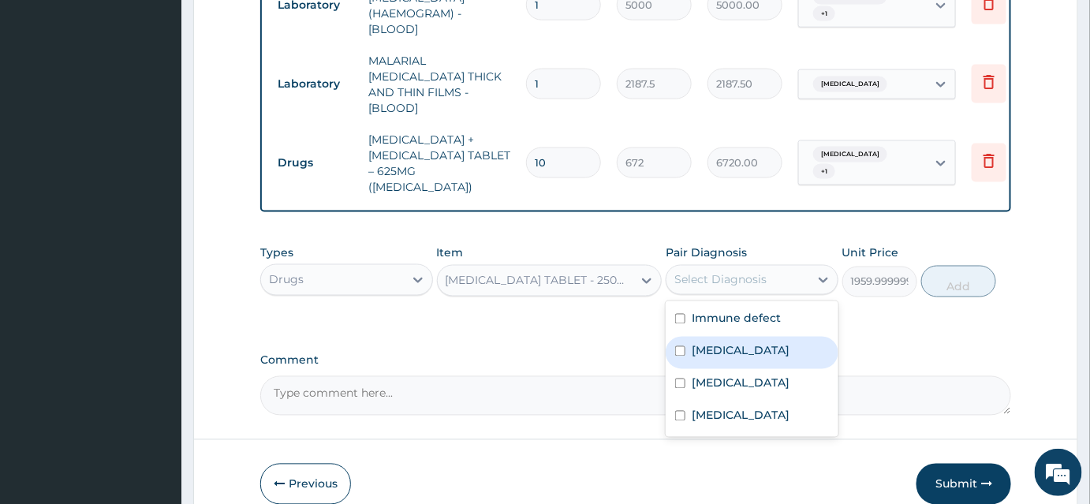
click at [708, 355] on label "Upper respiratory infection" at bounding box center [741, 351] width 98 height 16
checkbox input "true"
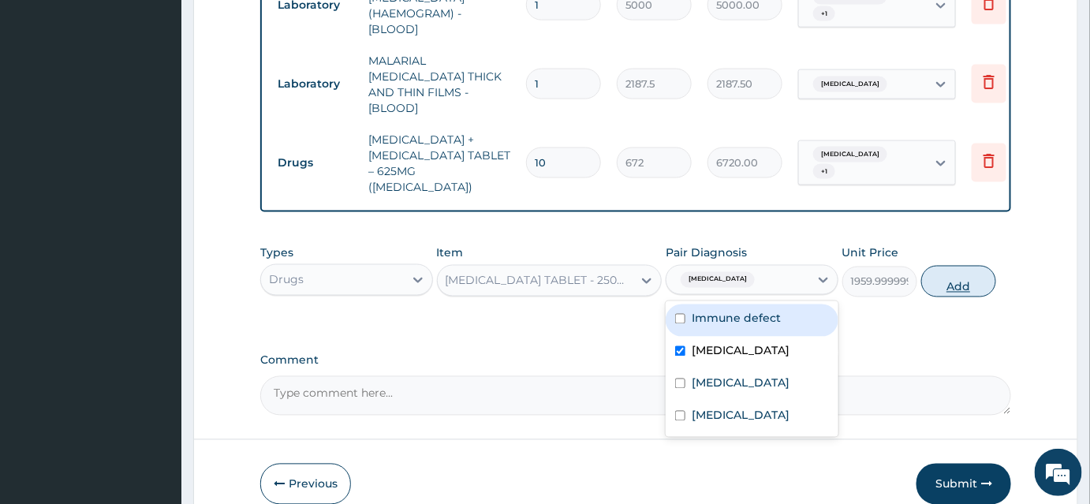
click at [942, 274] on button "Add" at bounding box center [958, 282] width 75 height 32
type input "0"
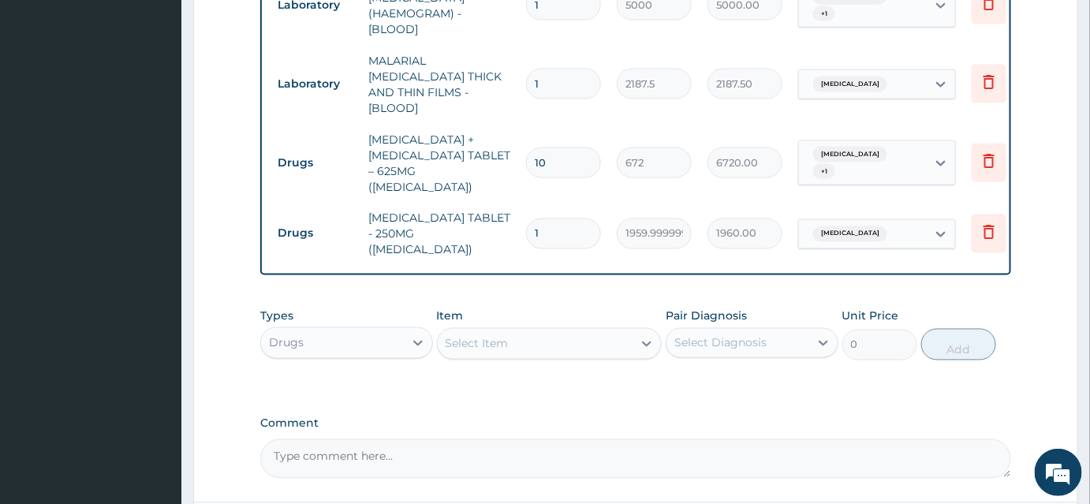
type input "0.00"
type input "3"
type input "5880.00"
type input "3"
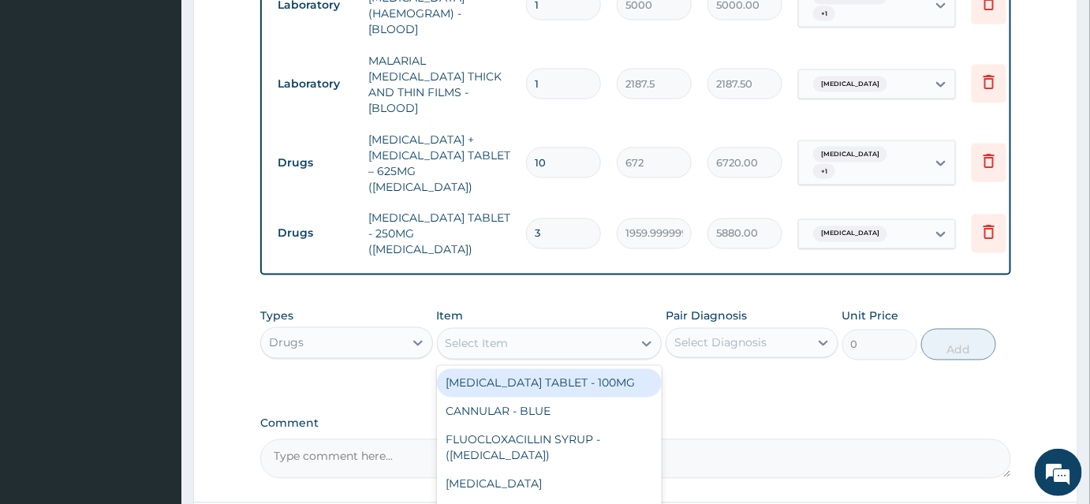
click at [469, 336] on div "Select Item" at bounding box center [477, 344] width 63 height 16
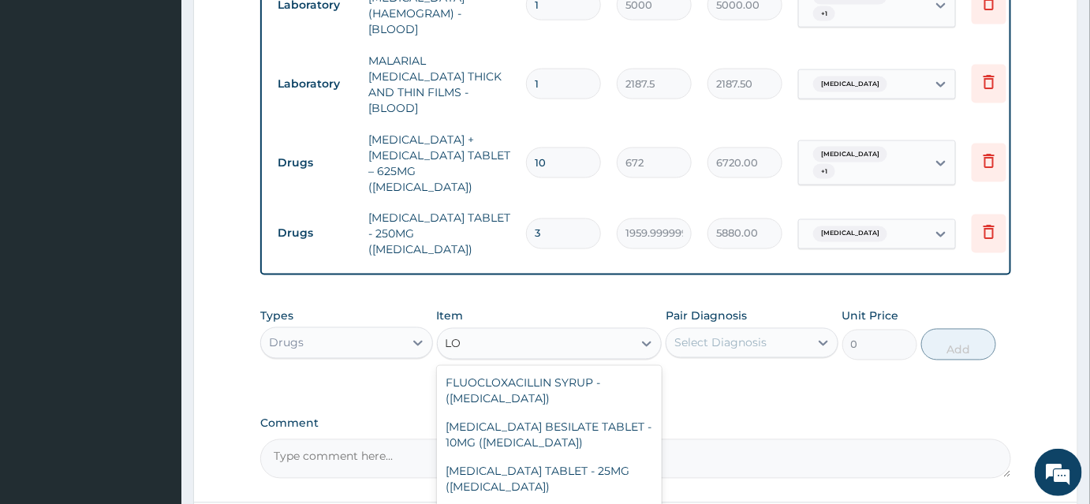
type input "L"
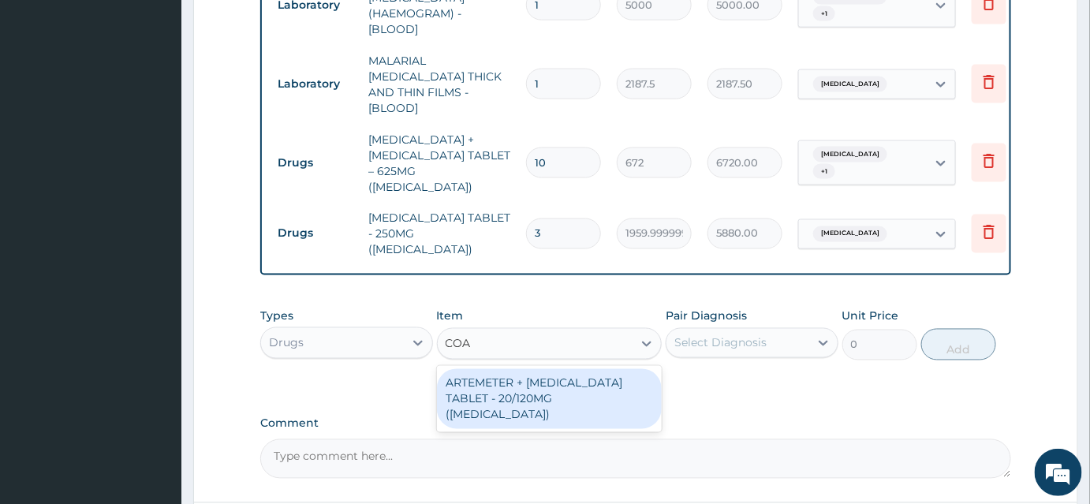
type input "COAR"
click at [538, 379] on div "ARTEMETER + LUMEFANTRINE TABLET - 20/120MG (COARTEM)" at bounding box center [550, 399] width 226 height 60
type input "210"
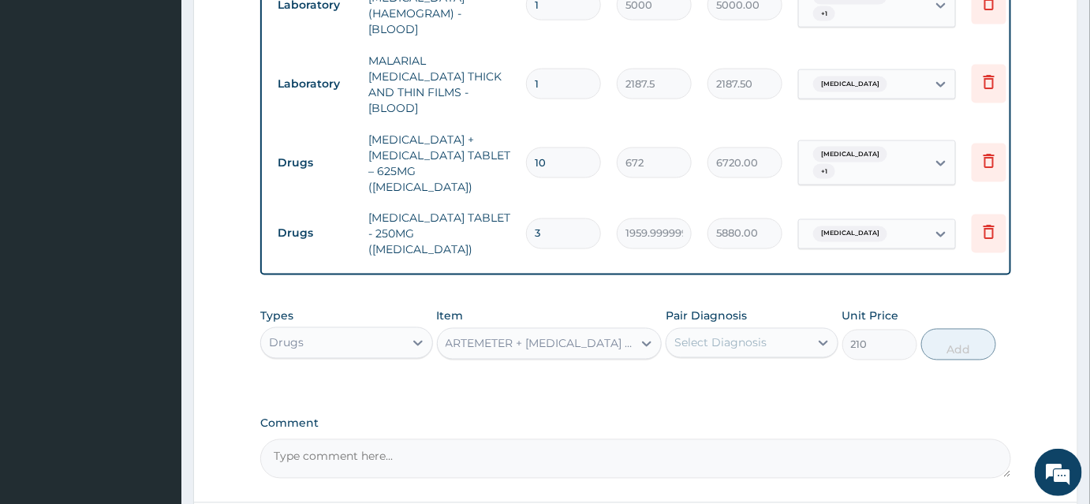
click at [715, 335] on div "Select Diagnosis" at bounding box center [720, 343] width 92 height 16
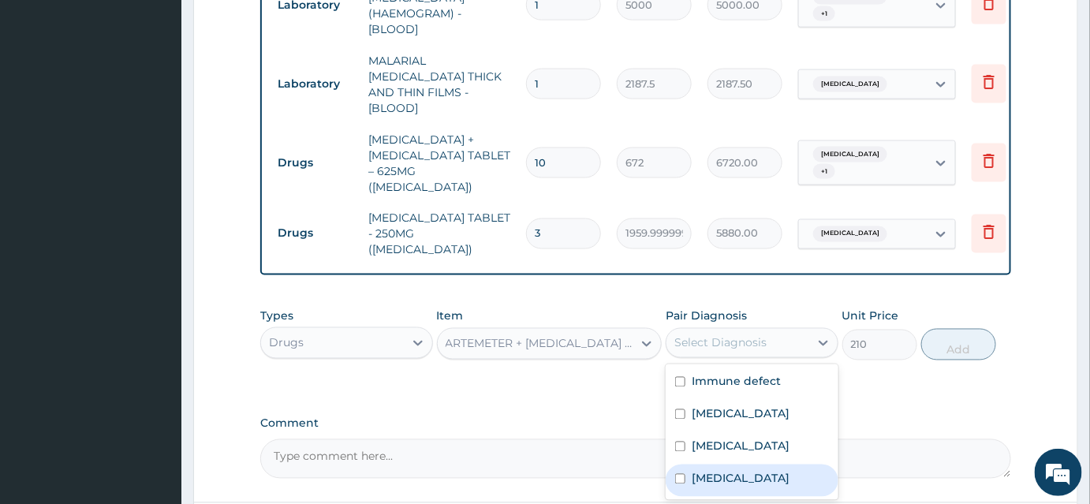
click at [696, 475] on label "Malaria" at bounding box center [741, 479] width 98 height 16
checkbox input "true"
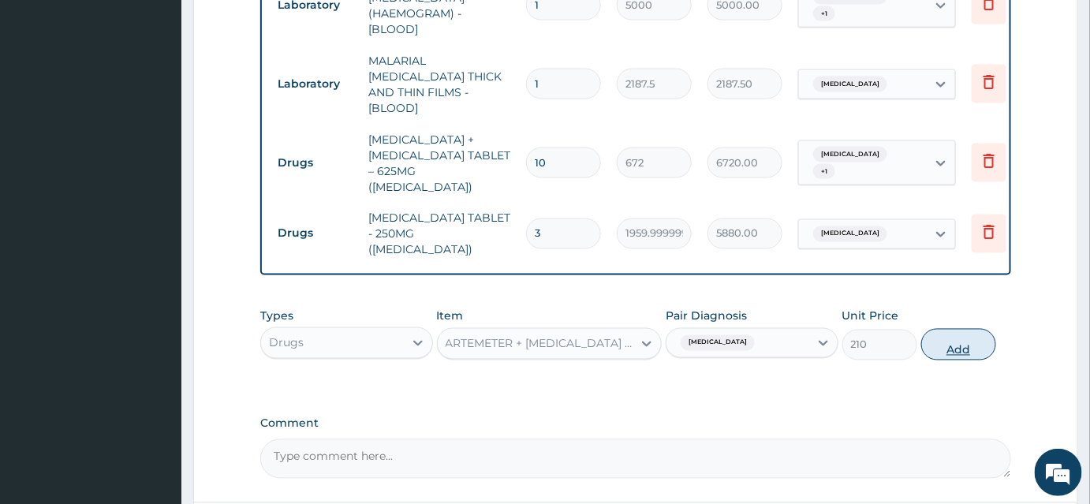
click at [947, 329] on button "Add" at bounding box center [958, 345] width 75 height 32
type input "0"
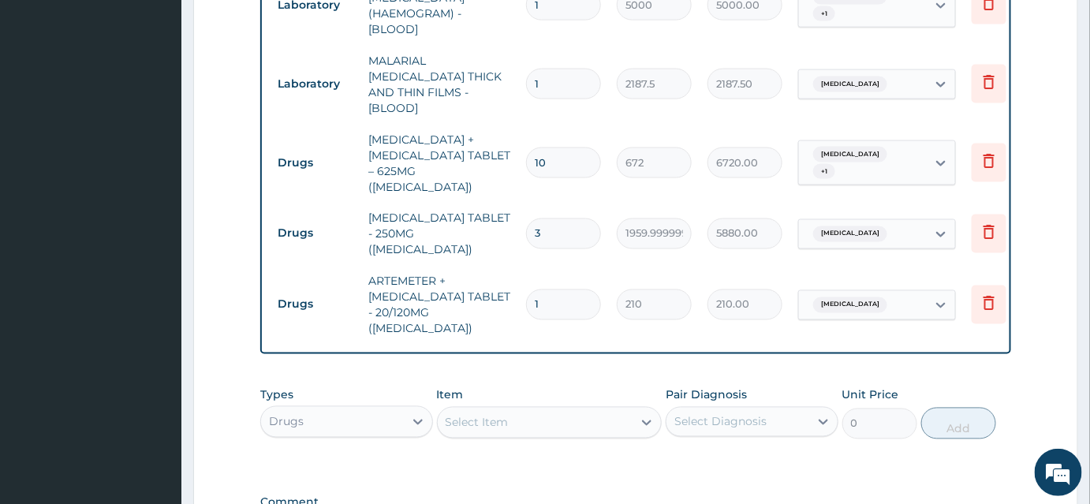
type input "0.00"
type input "2"
type input "420.00"
type input "25"
type input "5250.00"
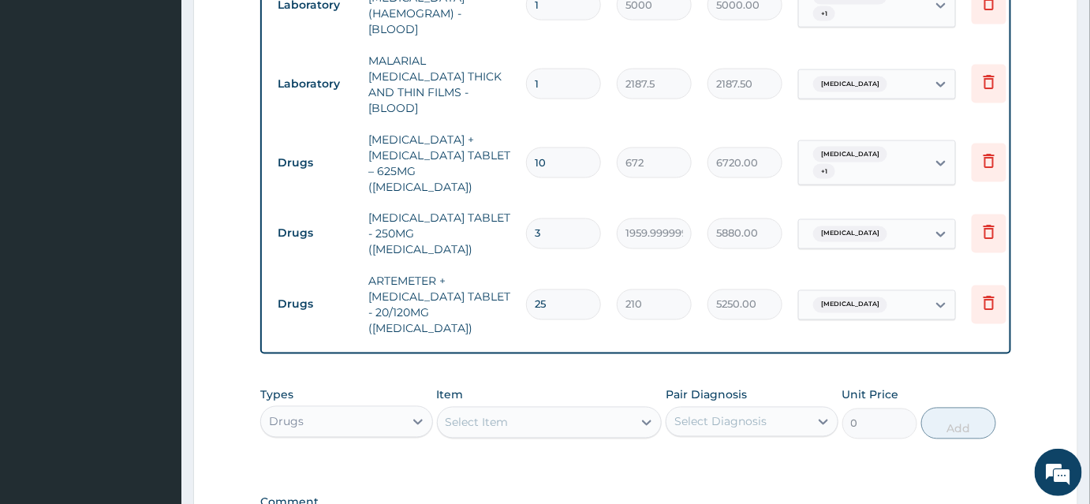
type input "2"
type input "420.00"
type input "24"
type input "5040.00"
type input "24"
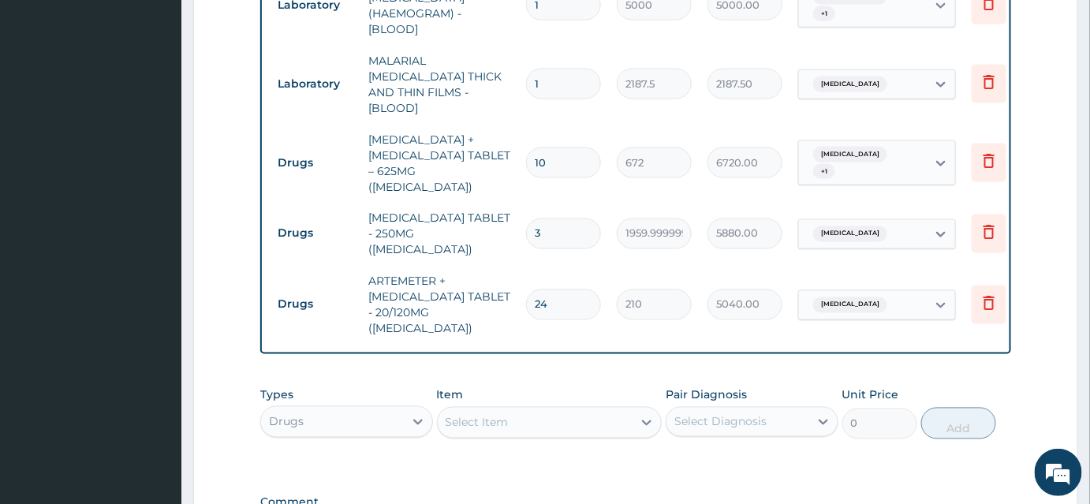
click at [525, 410] on div "Select Item" at bounding box center [536, 422] width 196 height 25
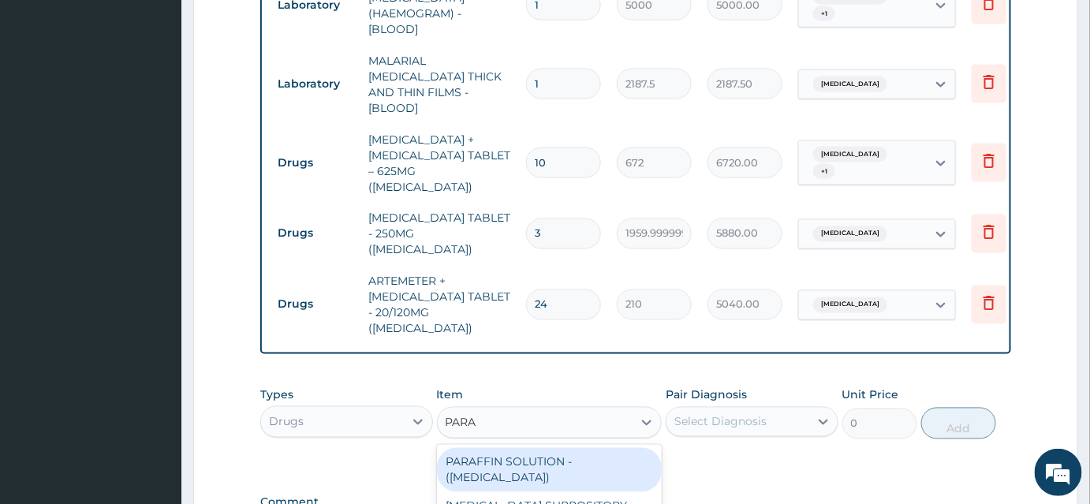
type input "PARAC"
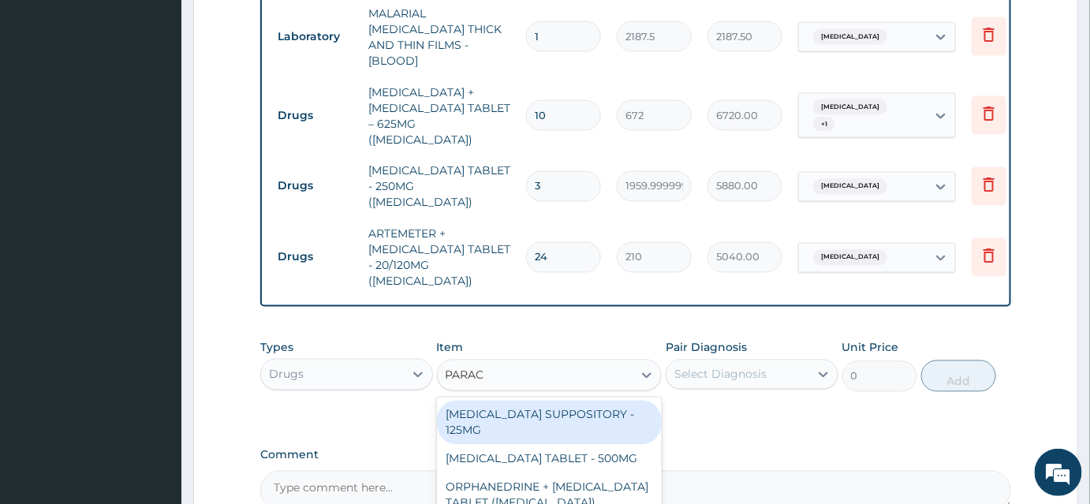
scroll to position [924, 0]
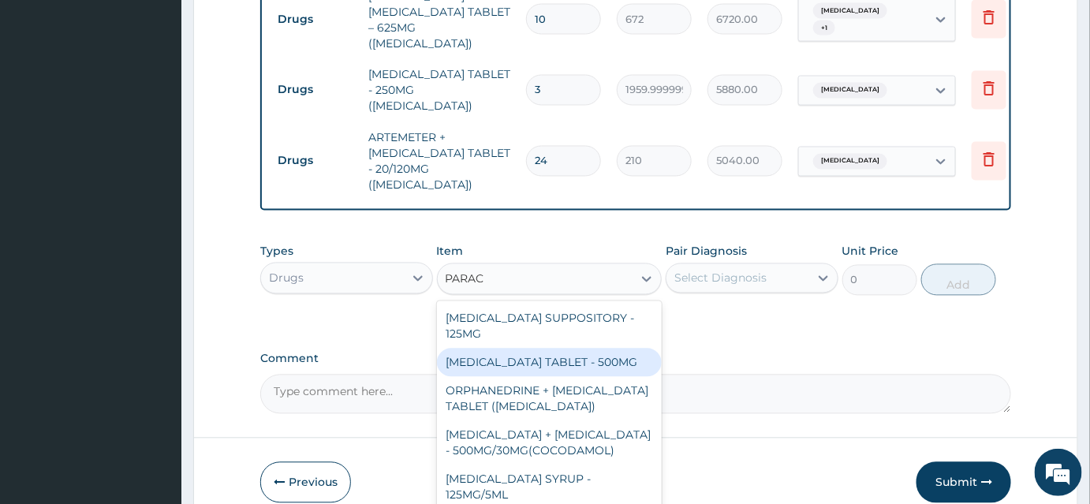
click at [558, 349] on div "PARACETAMOL TABLET - 500MG" at bounding box center [550, 363] width 226 height 28
type input "33.599999999999994"
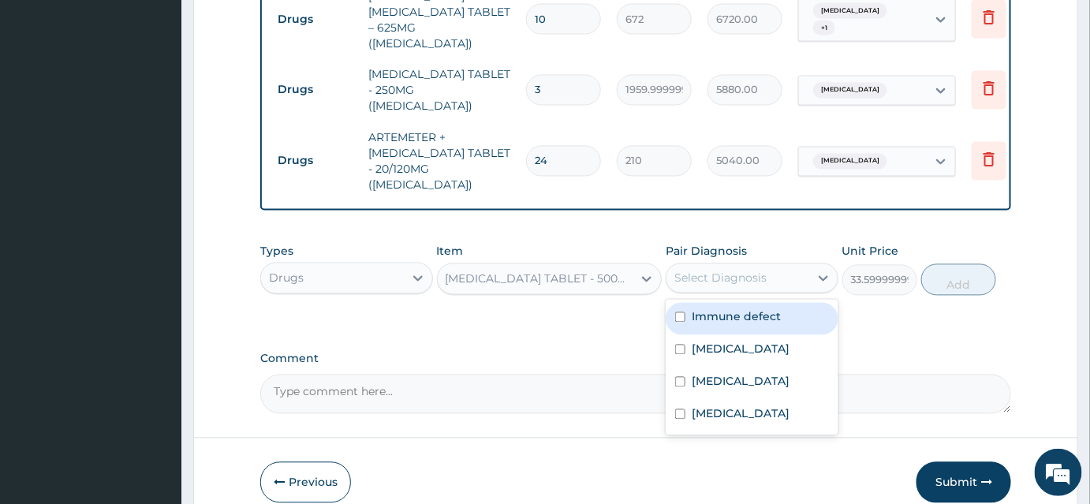
click at [707, 266] on div "Select Diagnosis" at bounding box center [737, 278] width 143 height 25
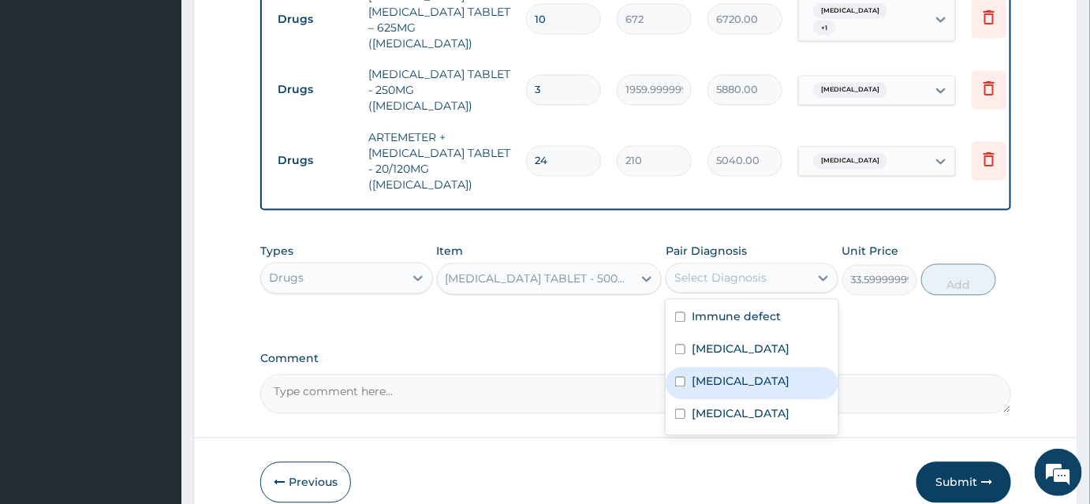
click at [700, 374] on label "Sepsis" at bounding box center [741, 382] width 98 height 16
checkbox input "true"
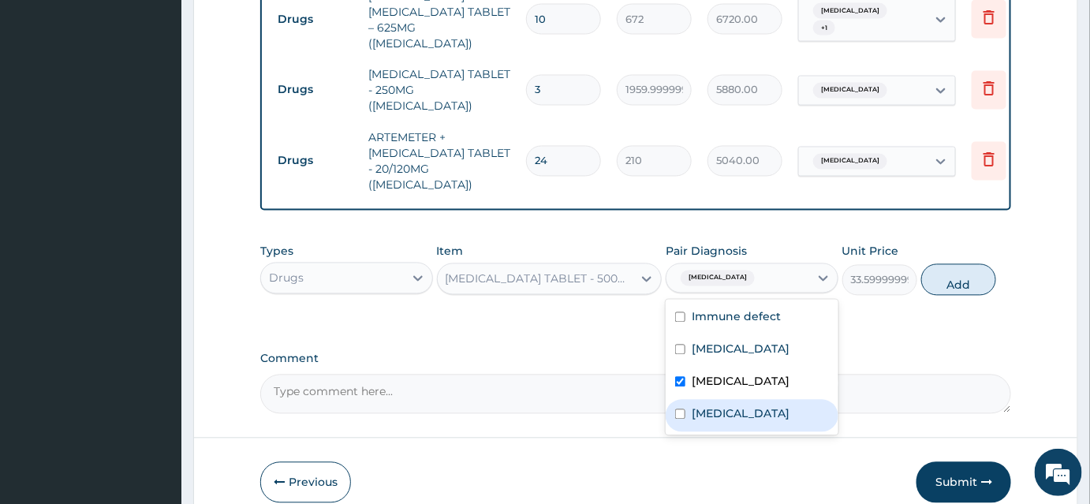
click at [699, 400] on div "Malaria" at bounding box center [752, 416] width 173 height 32
checkbox input "true"
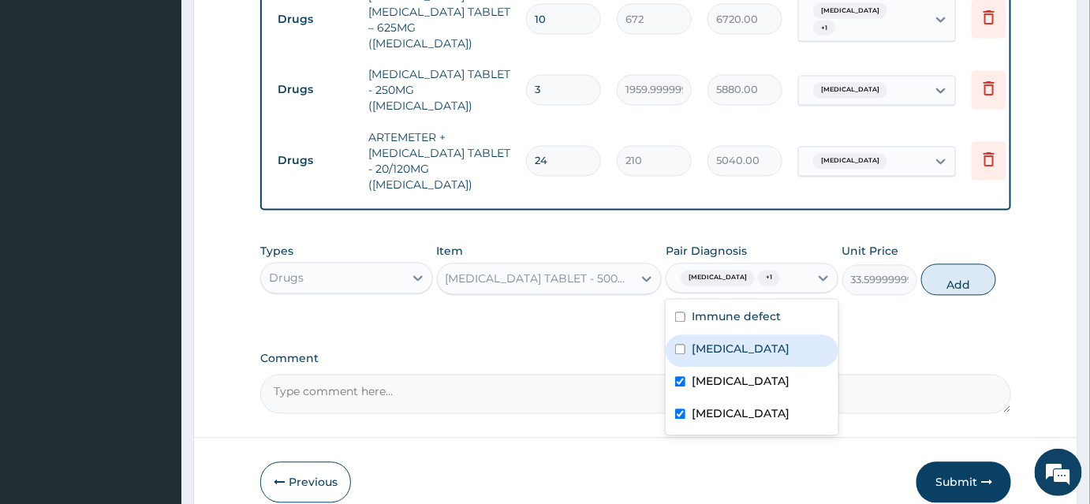
click at [714, 341] on label "Upper respiratory infection" at bounding box center [741, 349] width 98 height 16
checkbox input "true"
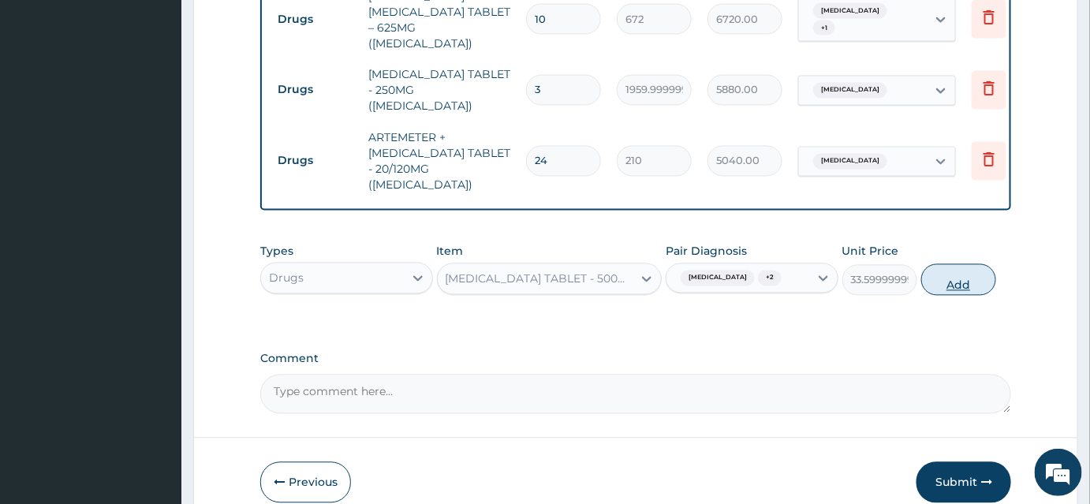
click at [968, 264] on button "Add" at bounding box center [958, 280] width 75 height 32
type input "0"
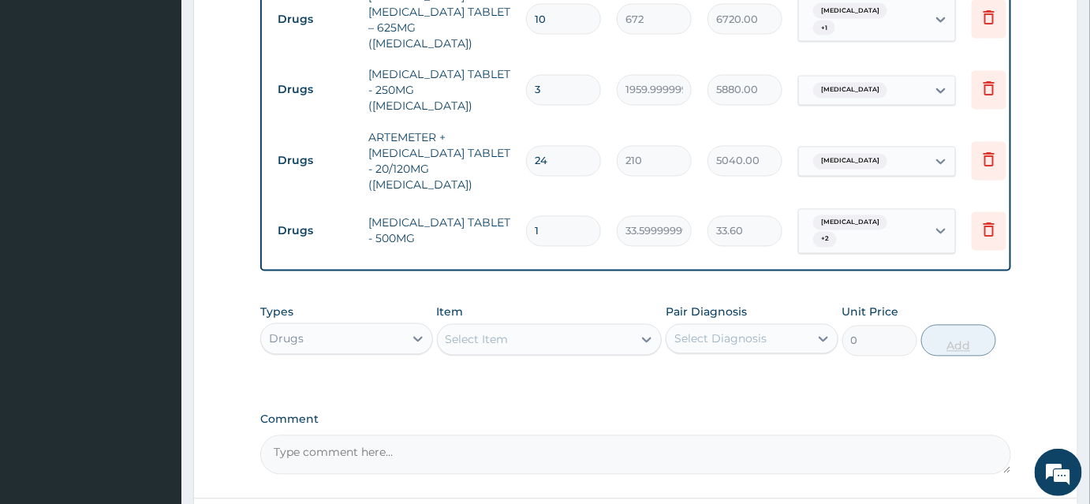
type input "18"
type input "604.80"
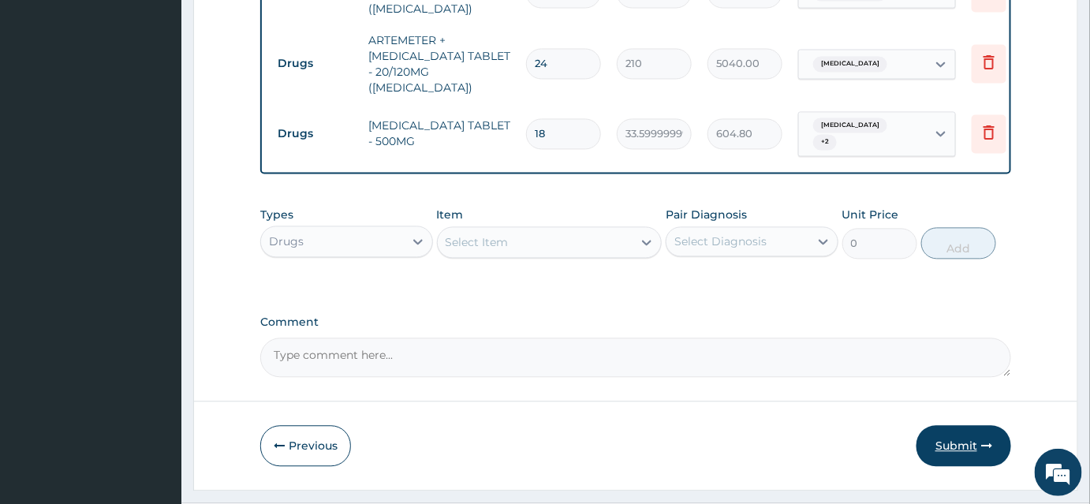
type input "18"
click at [953, 425] on button "Submit" at bounding box center [963, 445] width 95 height 41
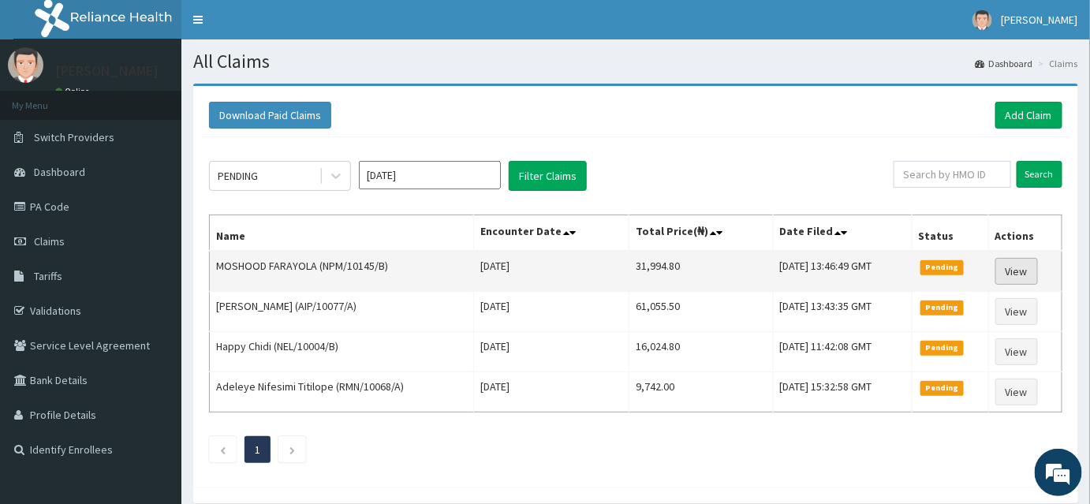
click at [1025, 269] on link "View" at bounding box center [1016, 271] width 43 height 27
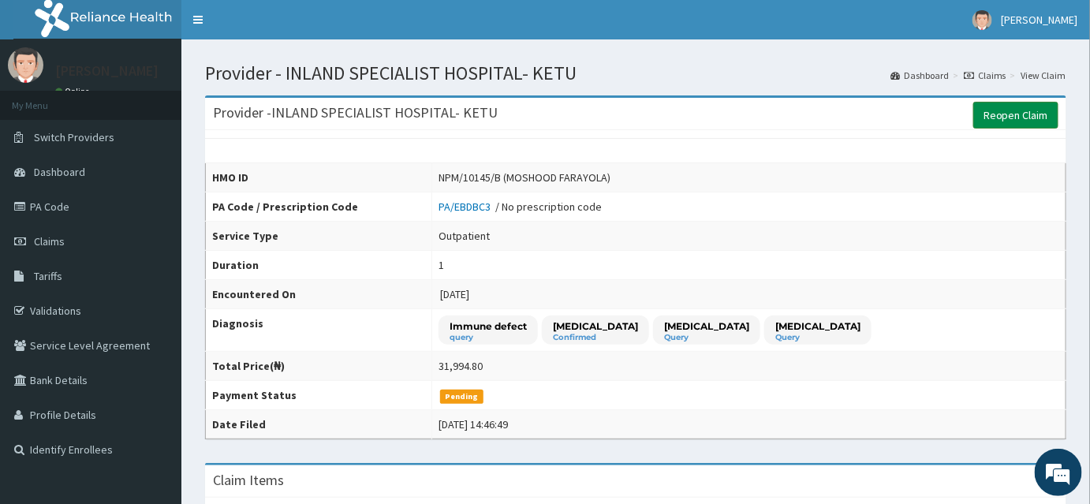
click at [994, 111] on link "Reopen Claim" at bounding box center [1015, 115] width 85 height 27
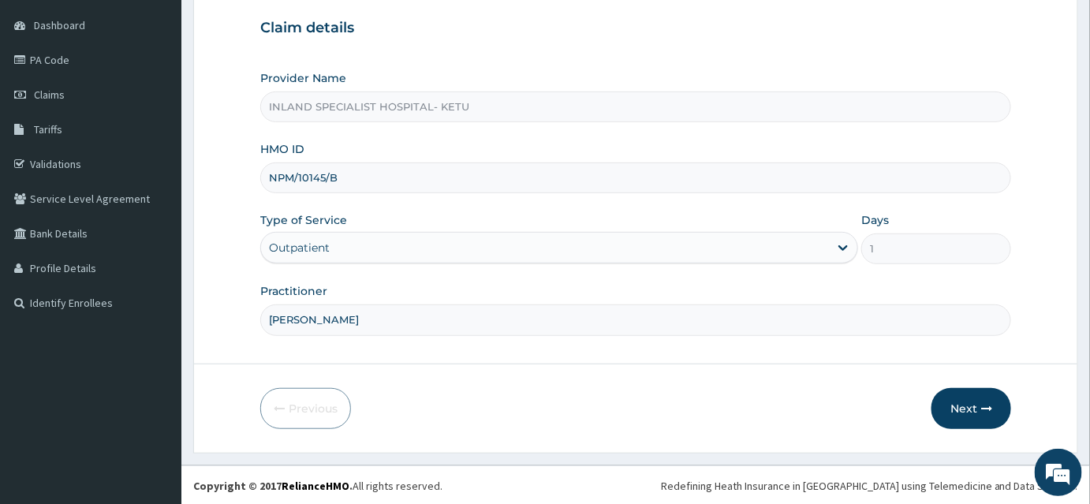
scroll to position [147, 0]
click at [961, 409] on button "Next" at bounding box center [971, 408] width 80 height 41
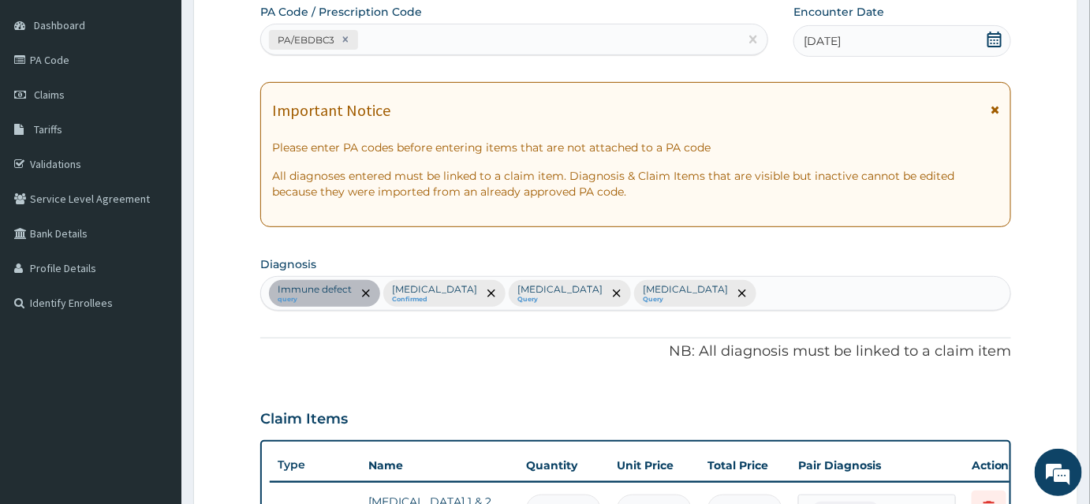
click at [705, 292] on div "Immune defect query Upper respiratory infection Confirmed Sepsis Query Malaria …" at bounding box center [635, 293] width 749 height 33
type input "PNEUM"
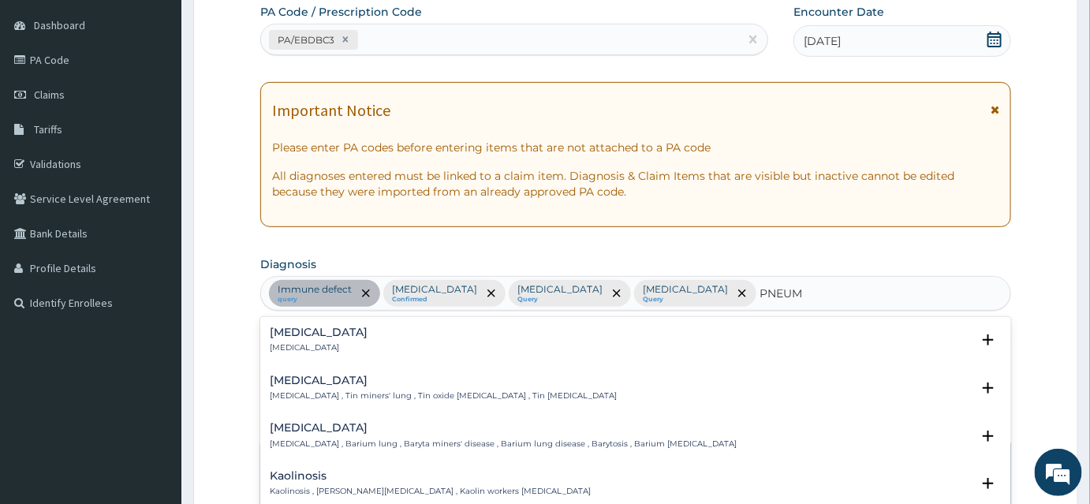
scroll to position [0, 0]
click at [293, 342] on p "Pneumonia" at bounding box center [319, 347] width 98 height 11
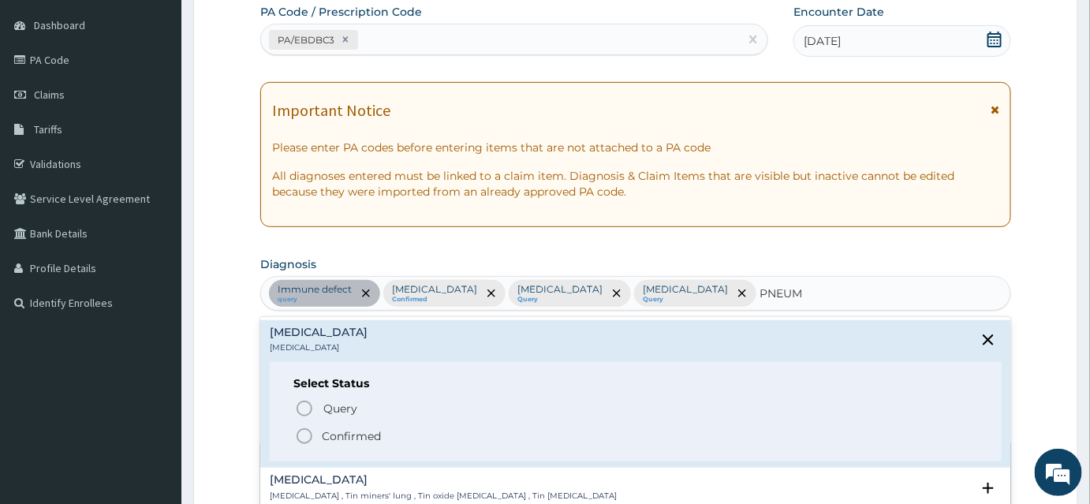
click at [302, 436] on icon "status option filled" at bounding box center [304, 436] width 19 height 19
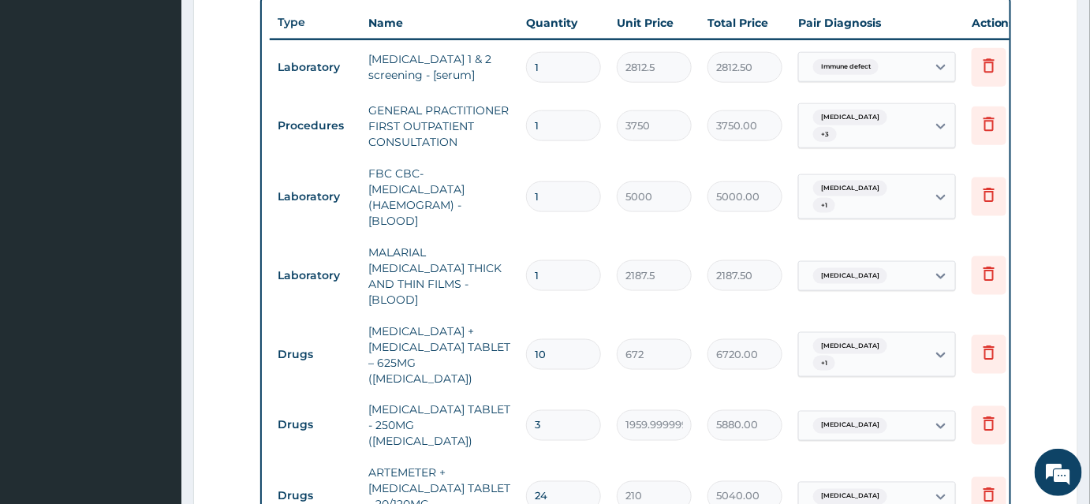
scroll to position [721, 0]
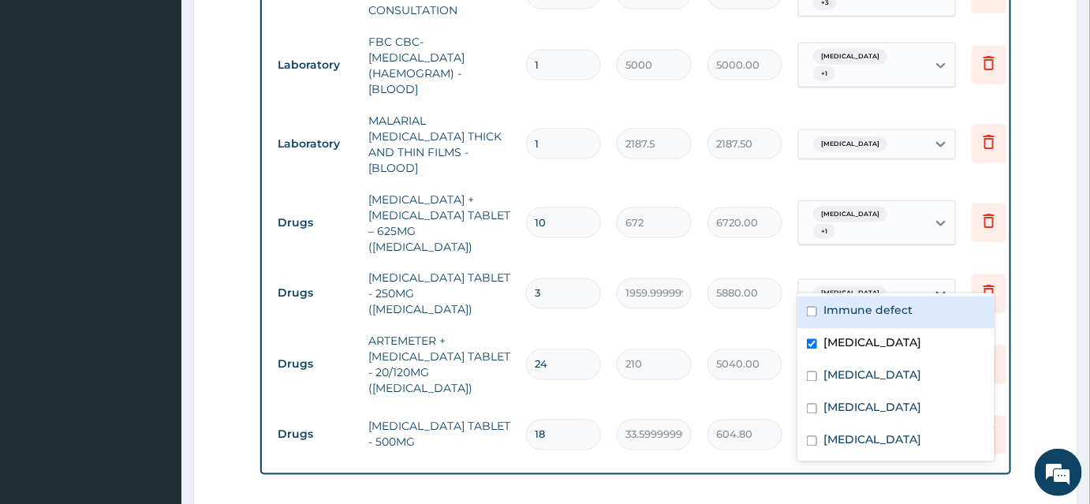
click at [935, 286] on icon at bounding box center [941, 294] width 16 height 16
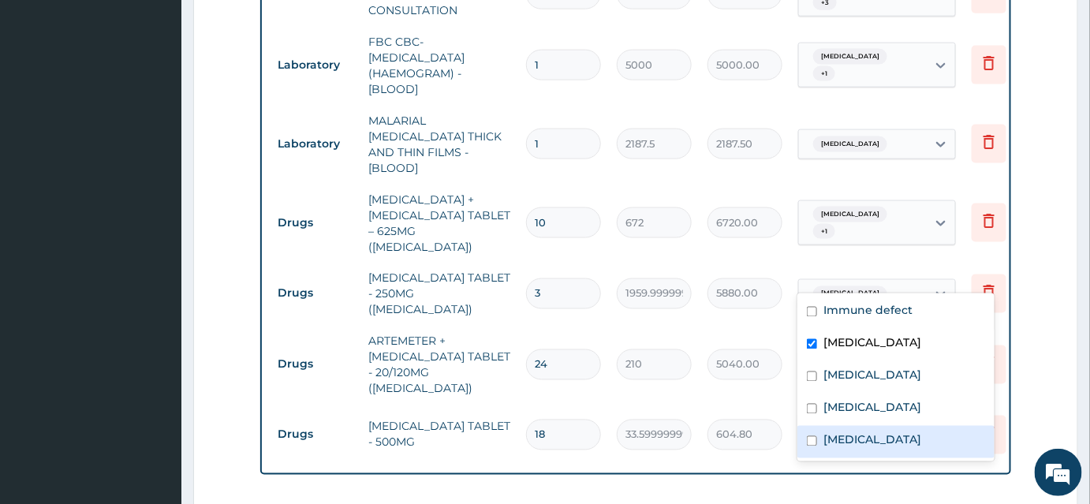
click at [809, 438] on input "checkbox" at bounding box center [812, 441] width 10 height 10
checkbox input "true"
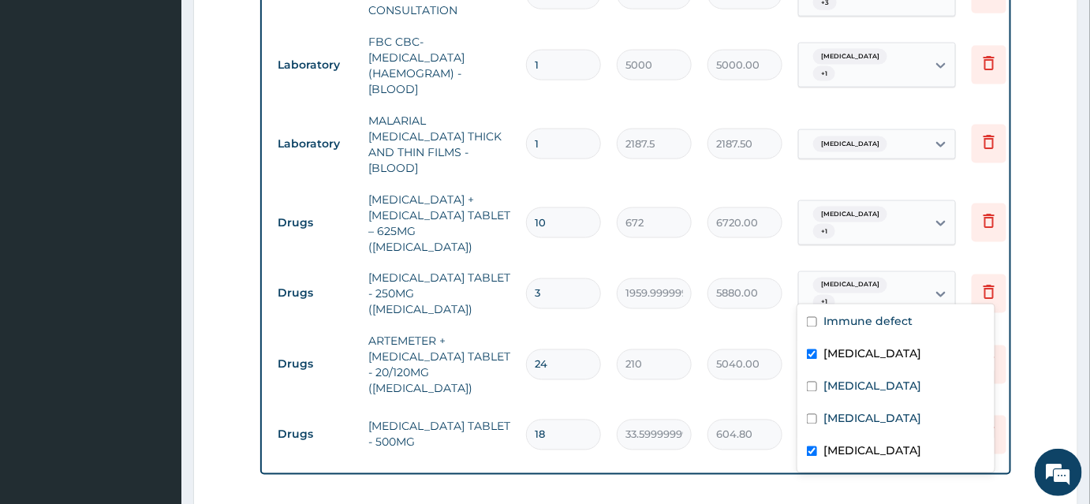
click at [814, 358] on input "checkbox" at bounding box center [812, 354] width 10 height 10
checkbox input "false"
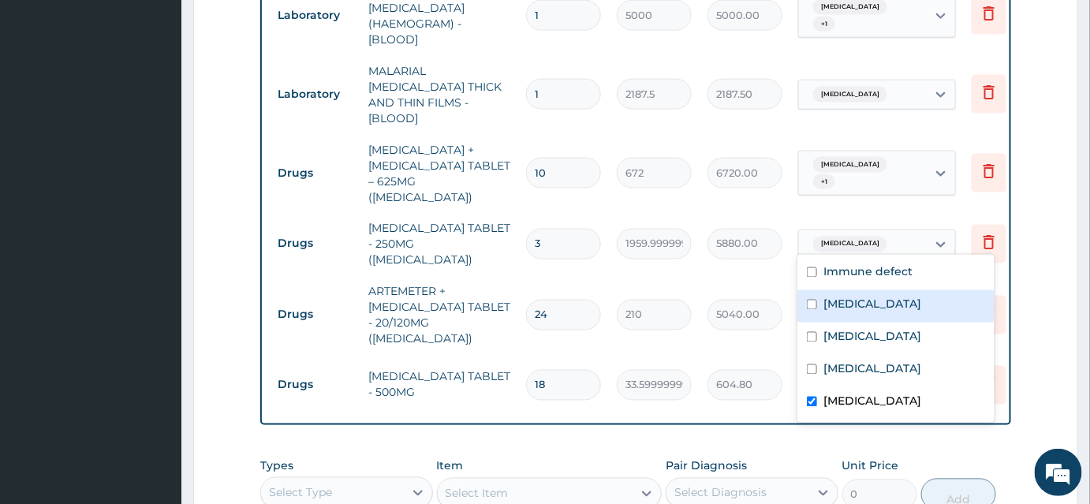
scroll to position [935, 0]
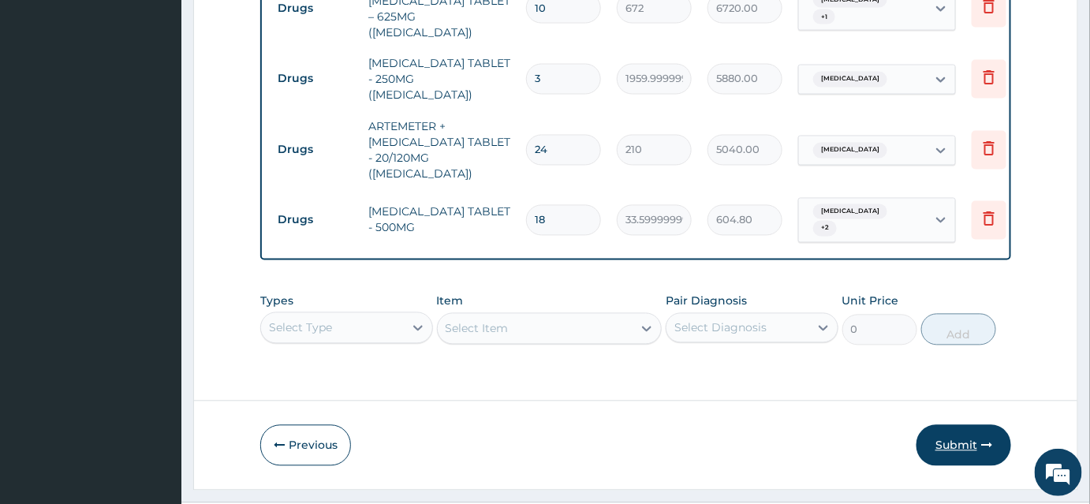
click at [950, 425] on button "Submit" at bounding box center [963, 445] width 95 height 41
